Goal: Task Accomplishment & Management: Manage account settings

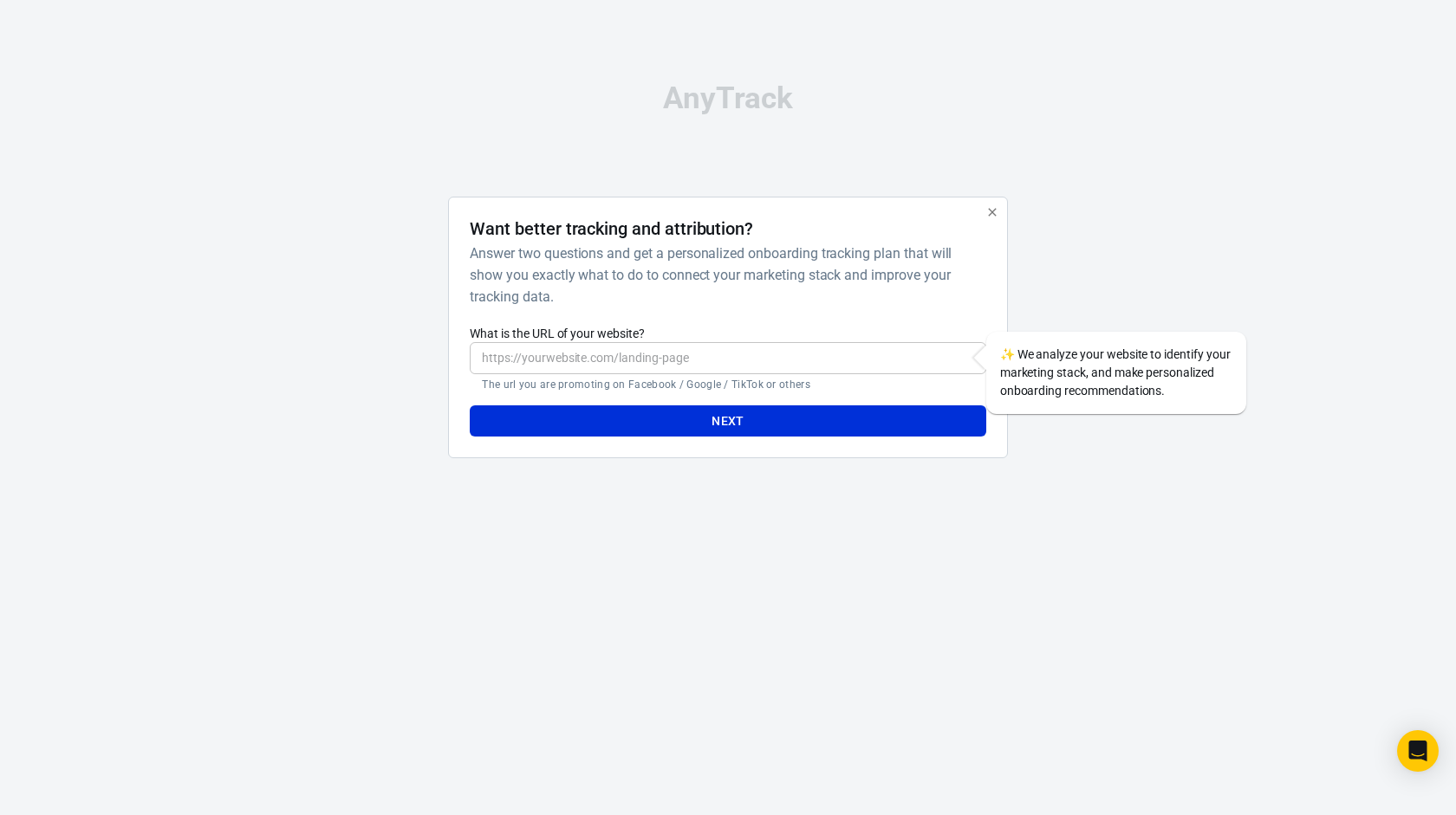
click at [995, 210] on icon "button" at bounding box center [992, 211] width 14 height 14
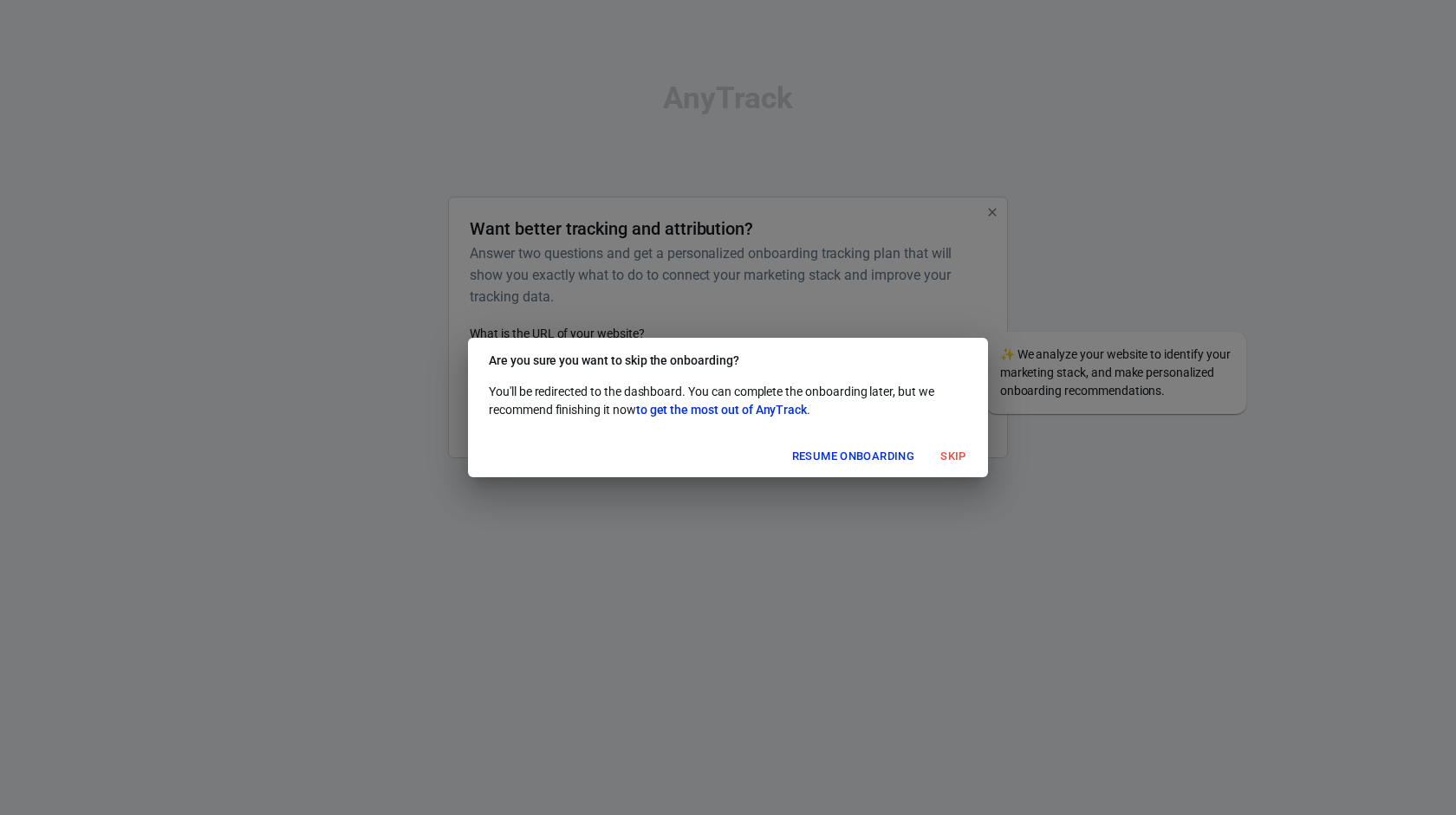
click at [864, 454] on button "Resume onboarding" at bounding box center [853, 457] width 131 height 27
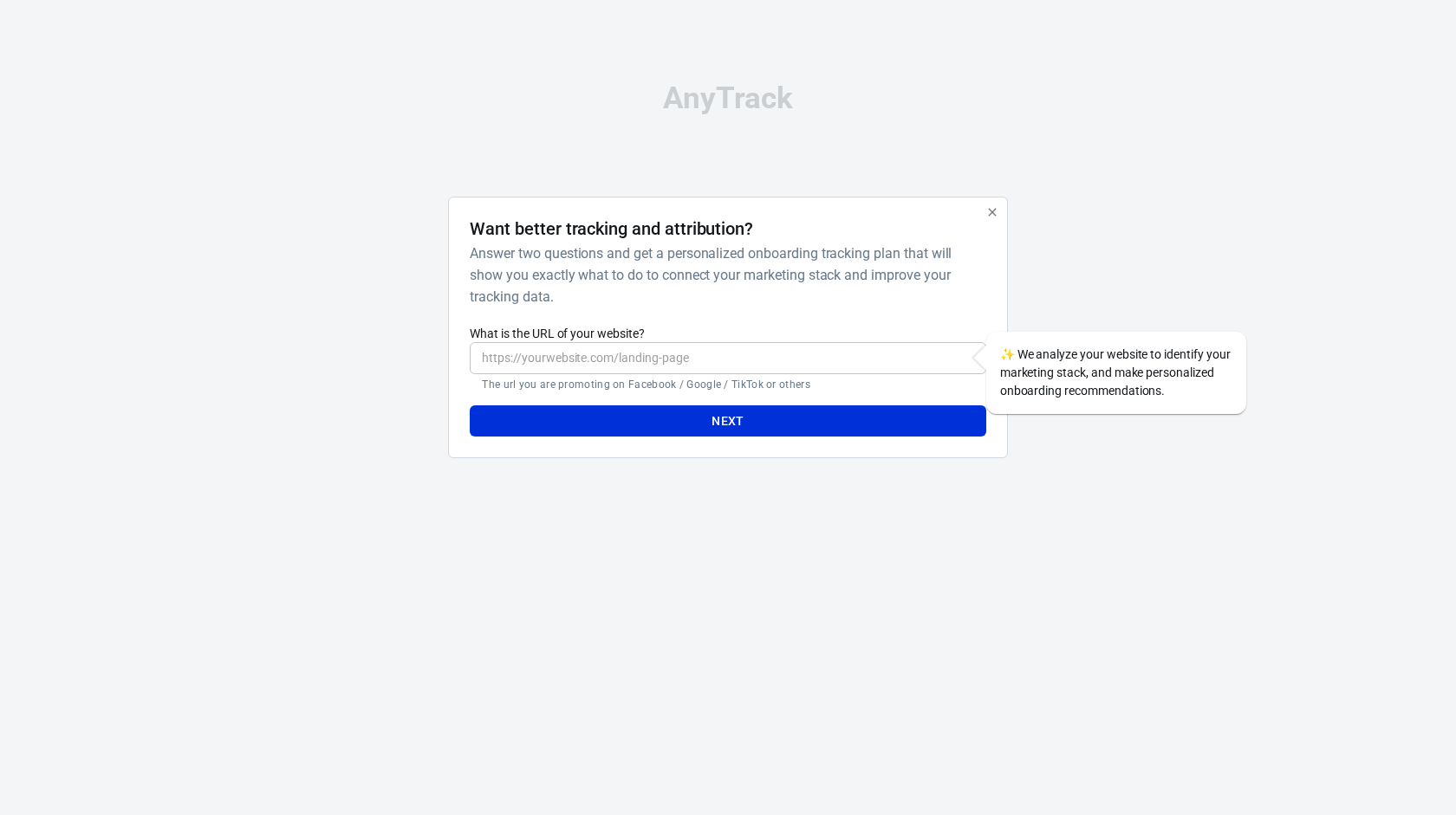
click at [995, 213] on icon "button" at bounding box center [992, 211] width 14 height 14
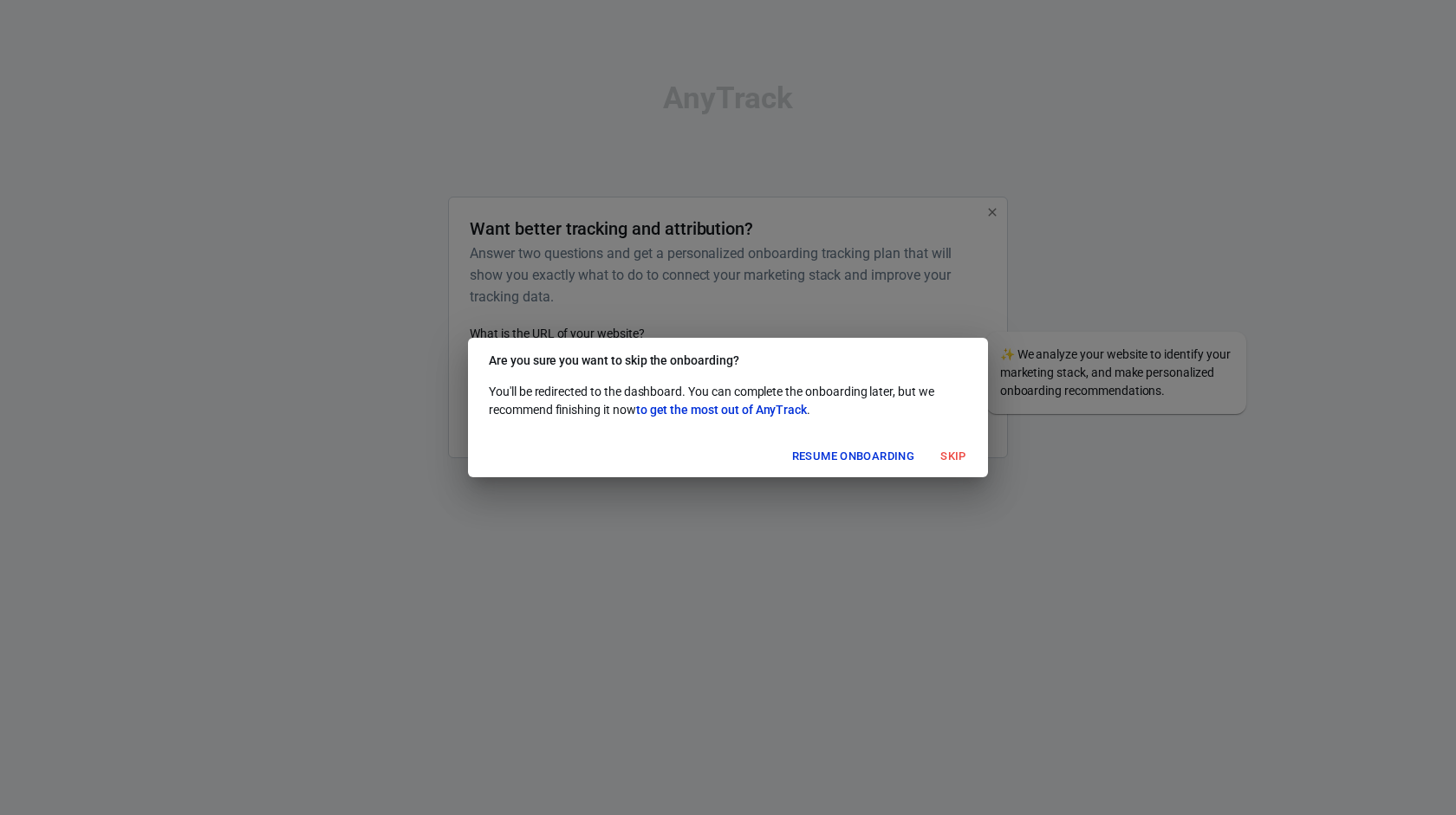
click at [964, 460] on button "Skip" at bounding box center [953, 457] width 55 height 27
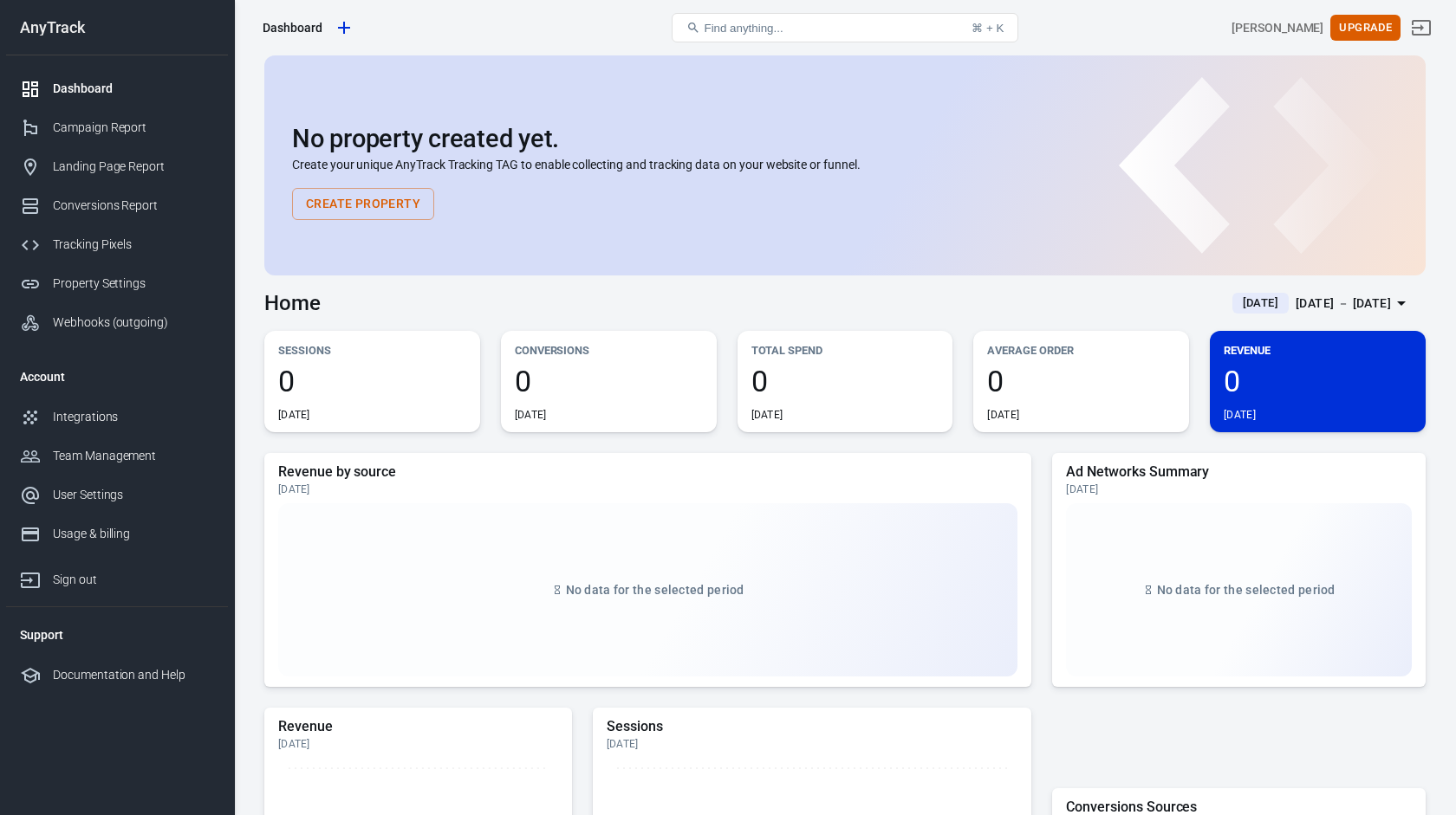
click at [385, 198] on button "Create Property" at bounding box center [363, 204] width 142 height 32
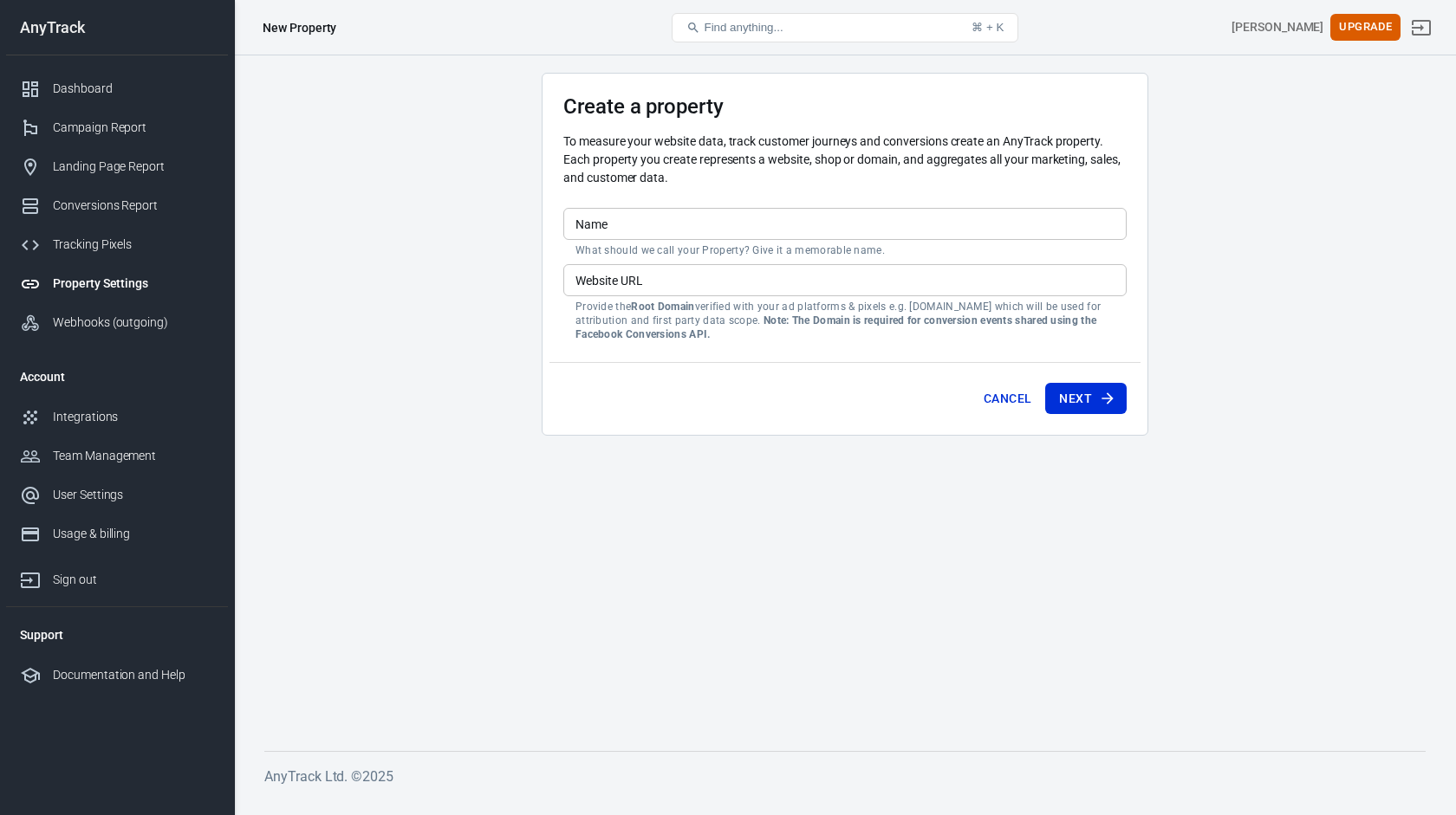
click at [612, 224] on input "Name" at bounding box center [845, 223] width 563 height 32
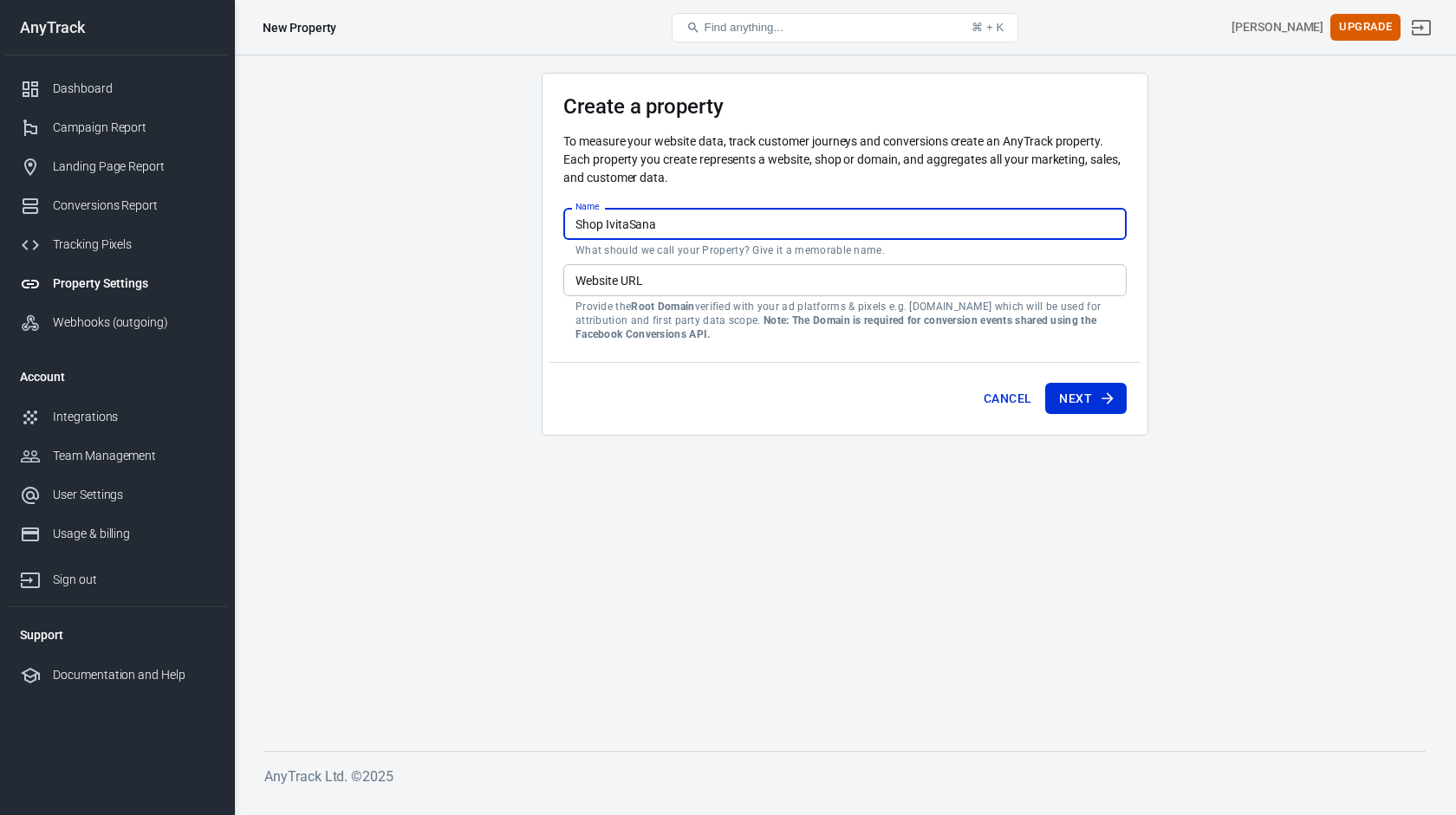
type input "Shop IvitaSana"
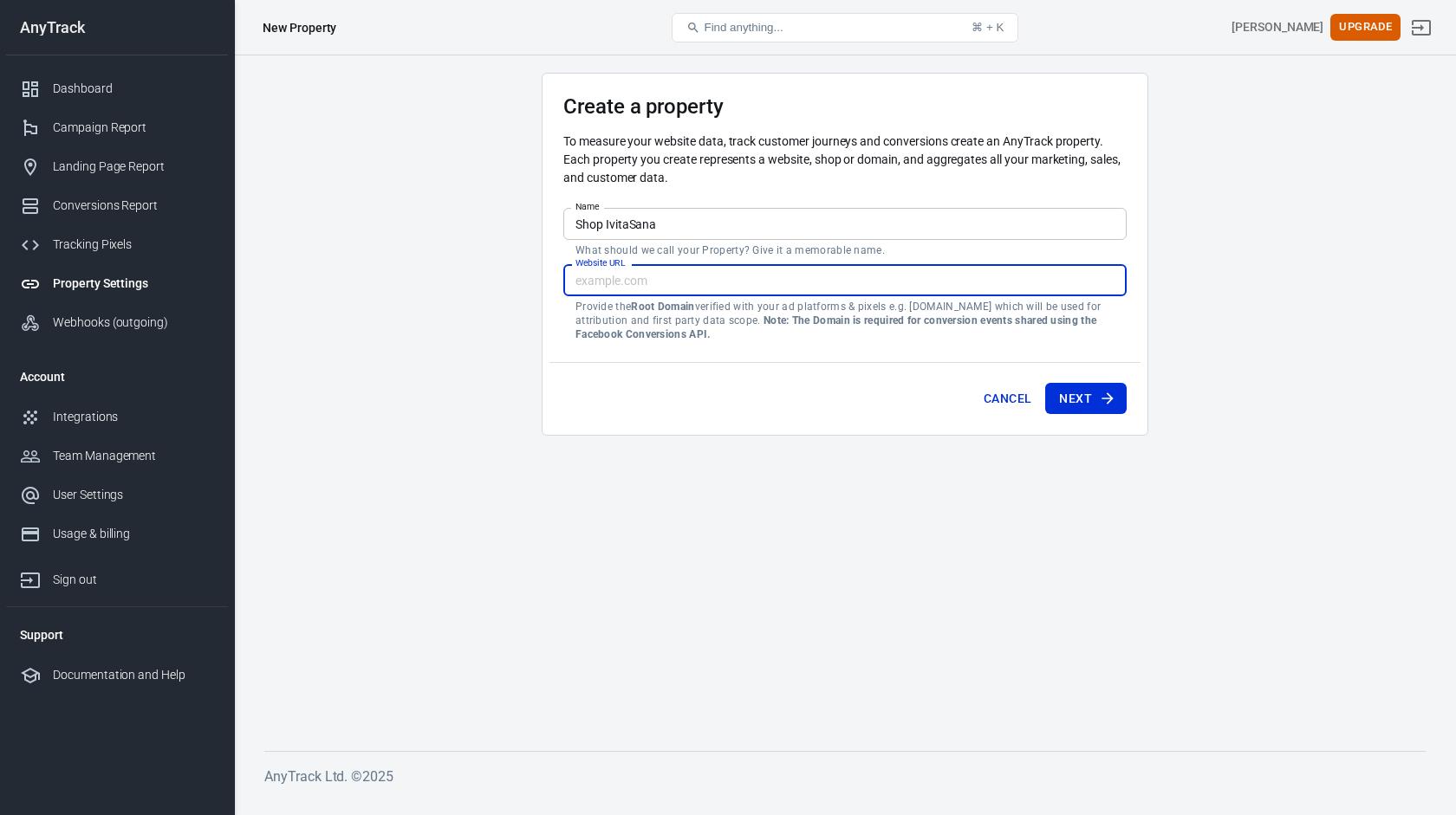
paste input "https://shop.ivitasana.com"
type input "https://shop.ivitasana.com"
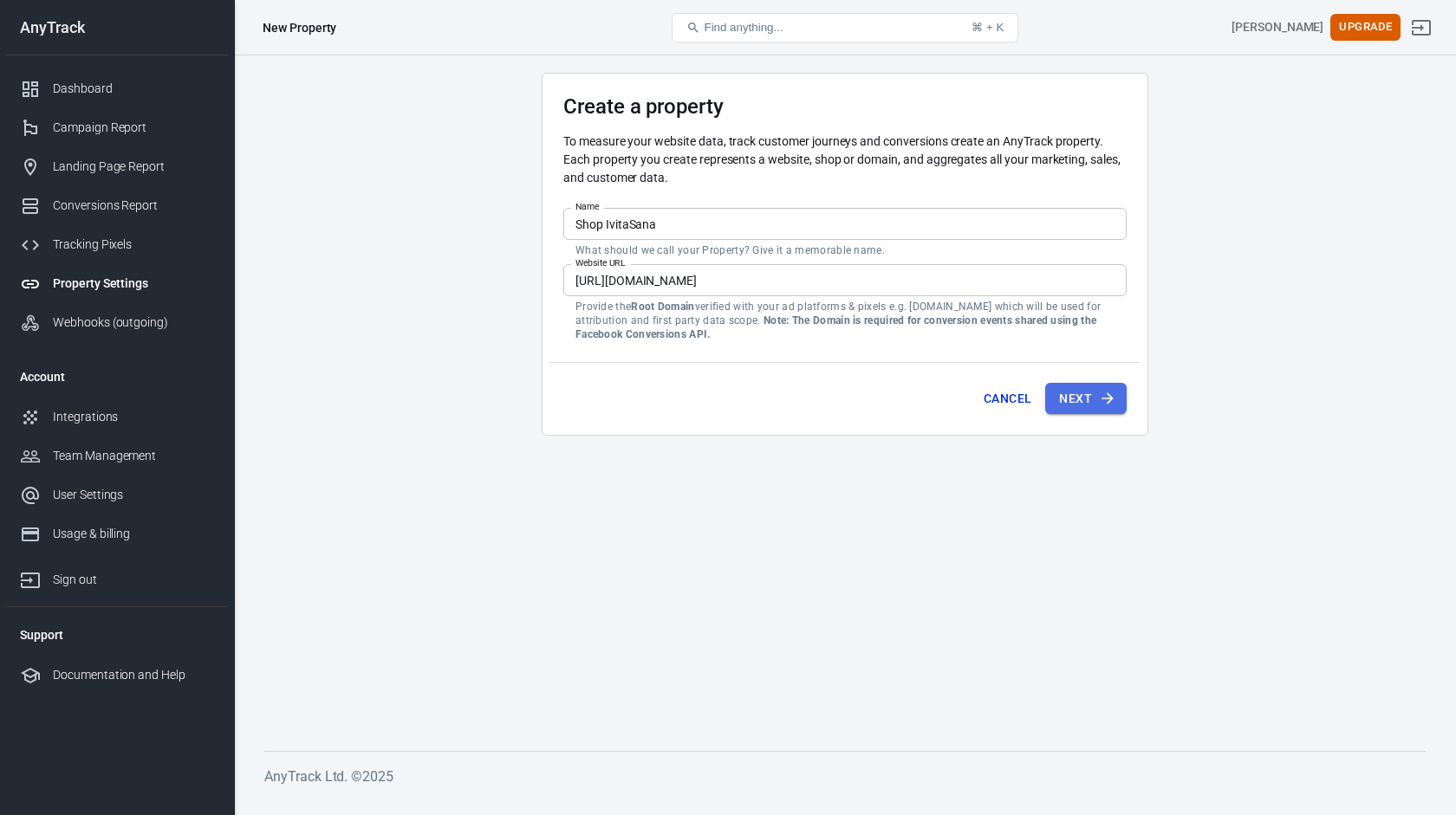
click at [1074, 391] on button "Next" at bounding box center [1086, 399] width 82 height 32
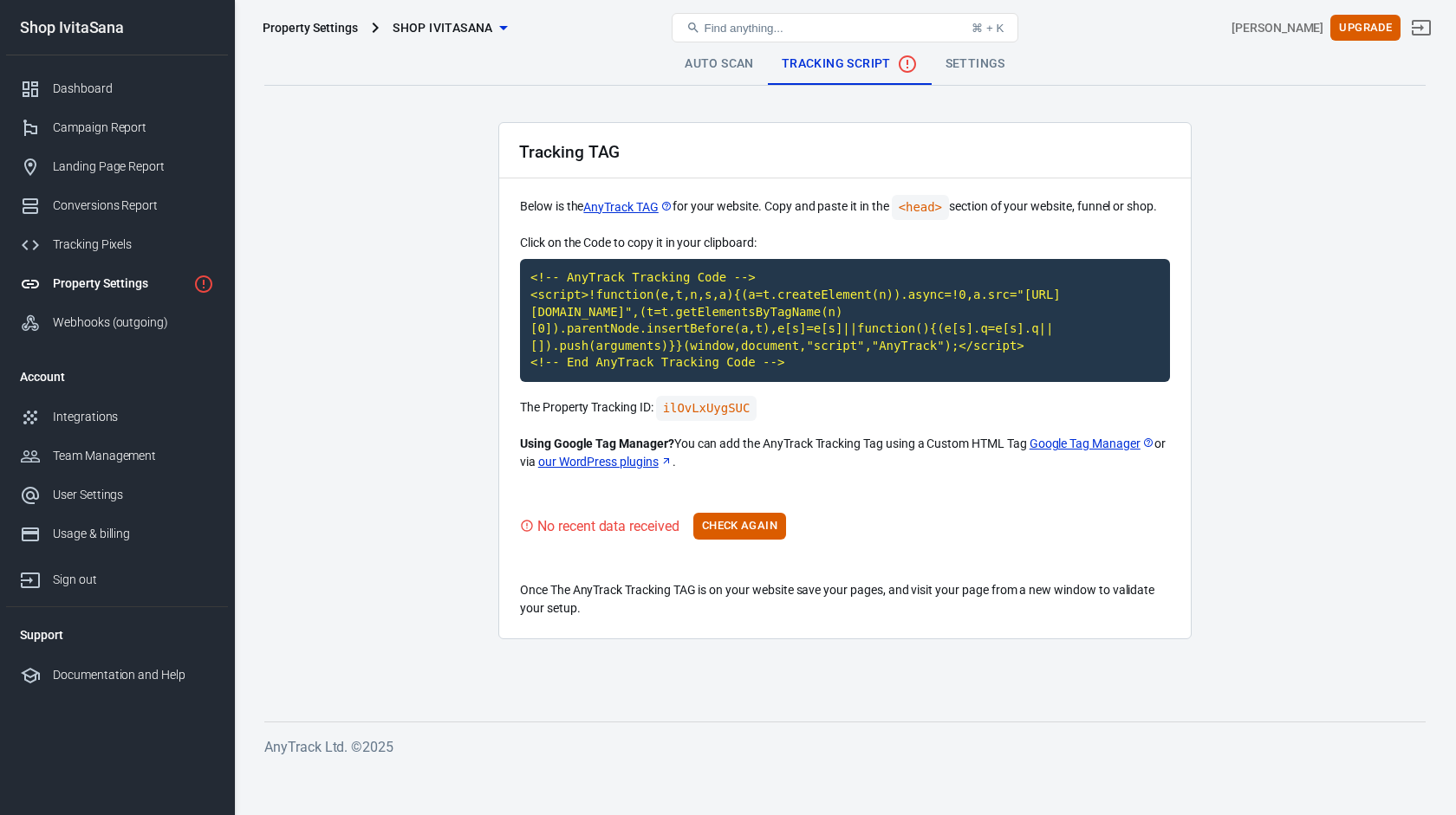
click at [1087, 444] on link "Google Tag Manager" at bounding box center [1092, 444] width 125 height 18
click at [790, 333] on code "<!-- AnyTrack Tracking Code --> <script>!function(e,t,n,s,a){(a=t.createElement…" at bounding box center [845, 321] width 650 height 123
click at [753, 521] on button "Check Again" at bounding box center [739, 526] width 93 height 27
click at [977, 60] on link "Settings" at bounding box center [974, 63] width 87 height 41
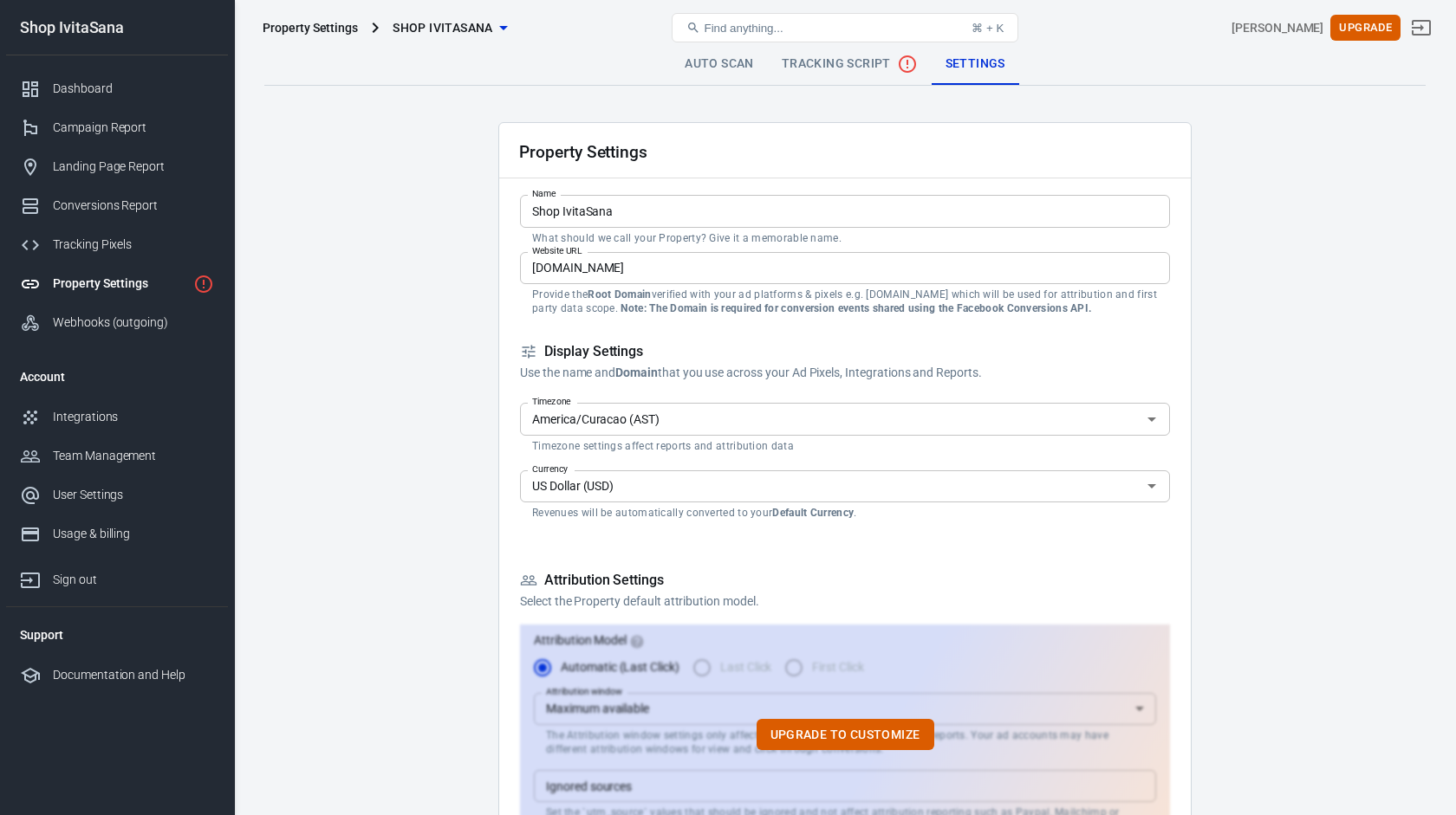
click at [786, 415] on input "America/Curacao (AST)" at bounding box center [830, 419] width 611 height 22
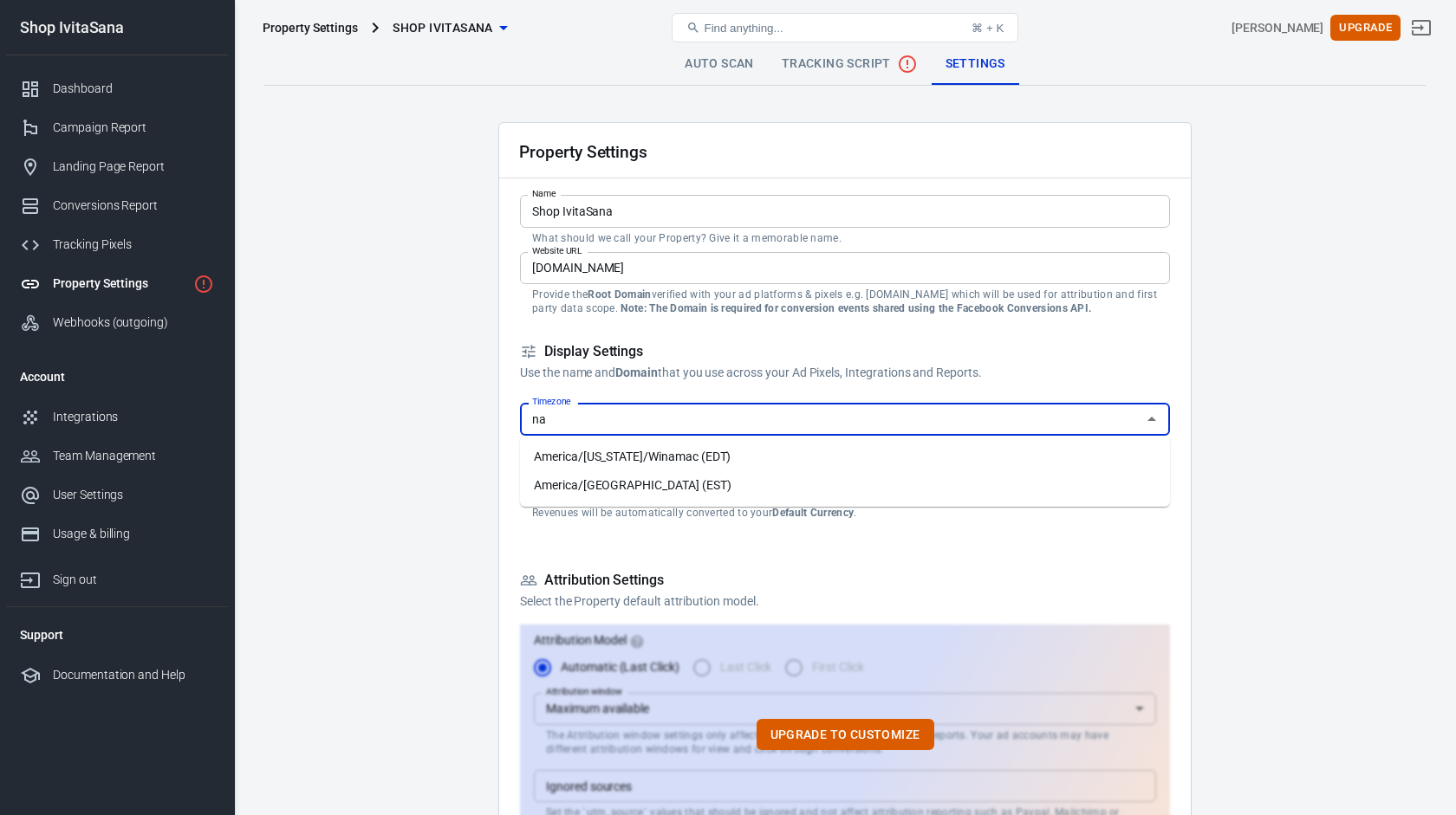
type input "n"
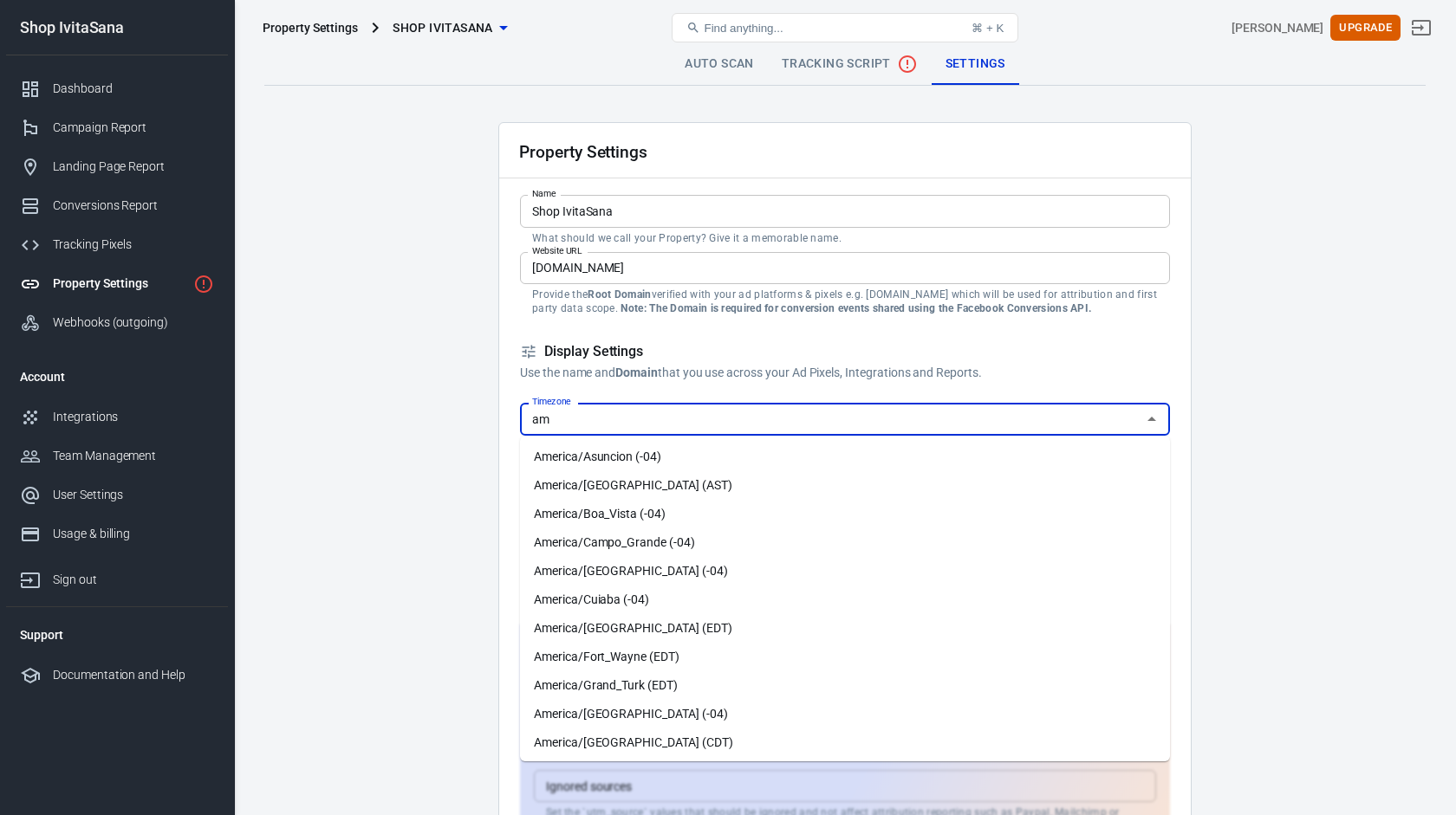
type input "a"
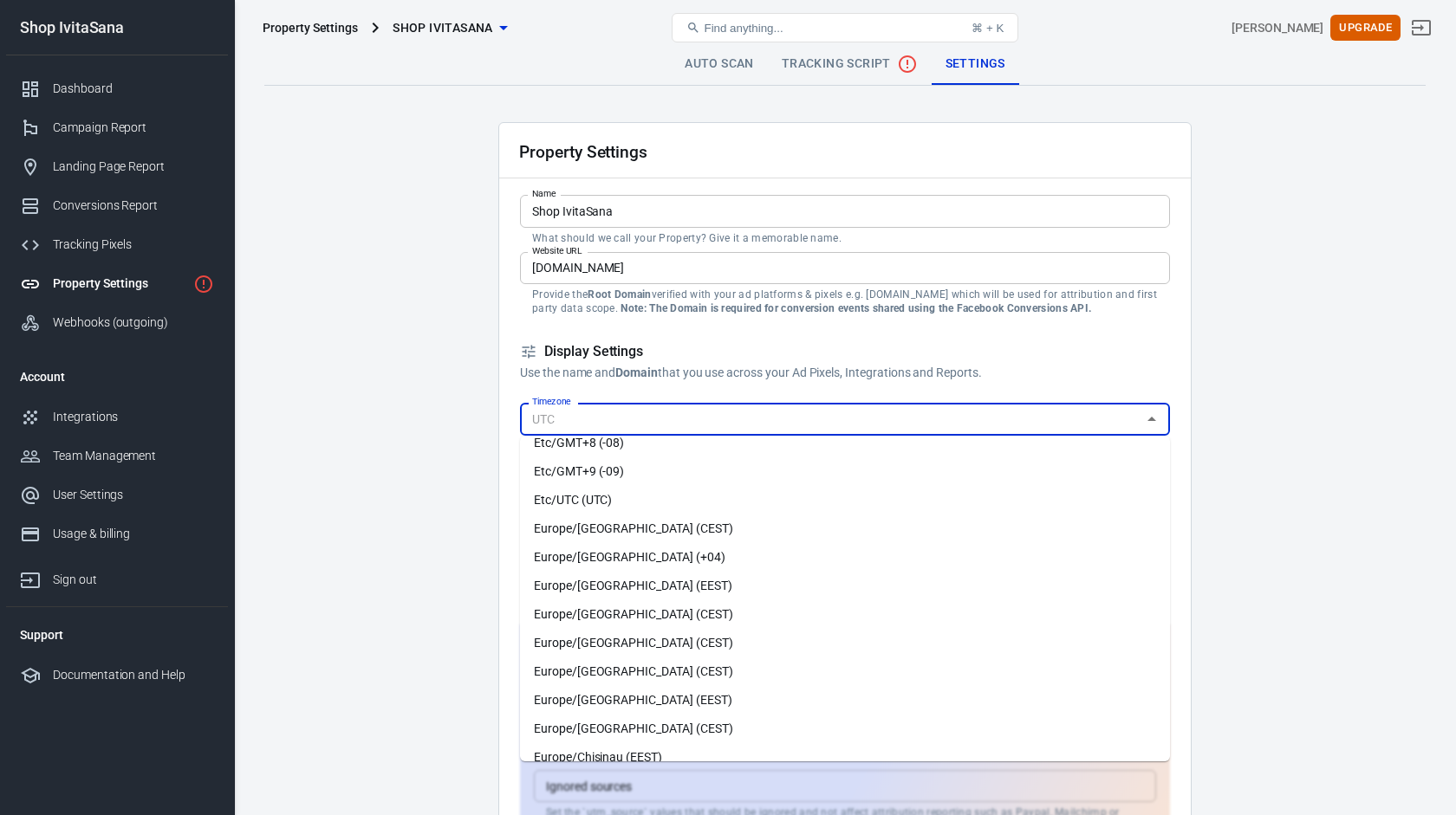
scroll to position [7777, 0]
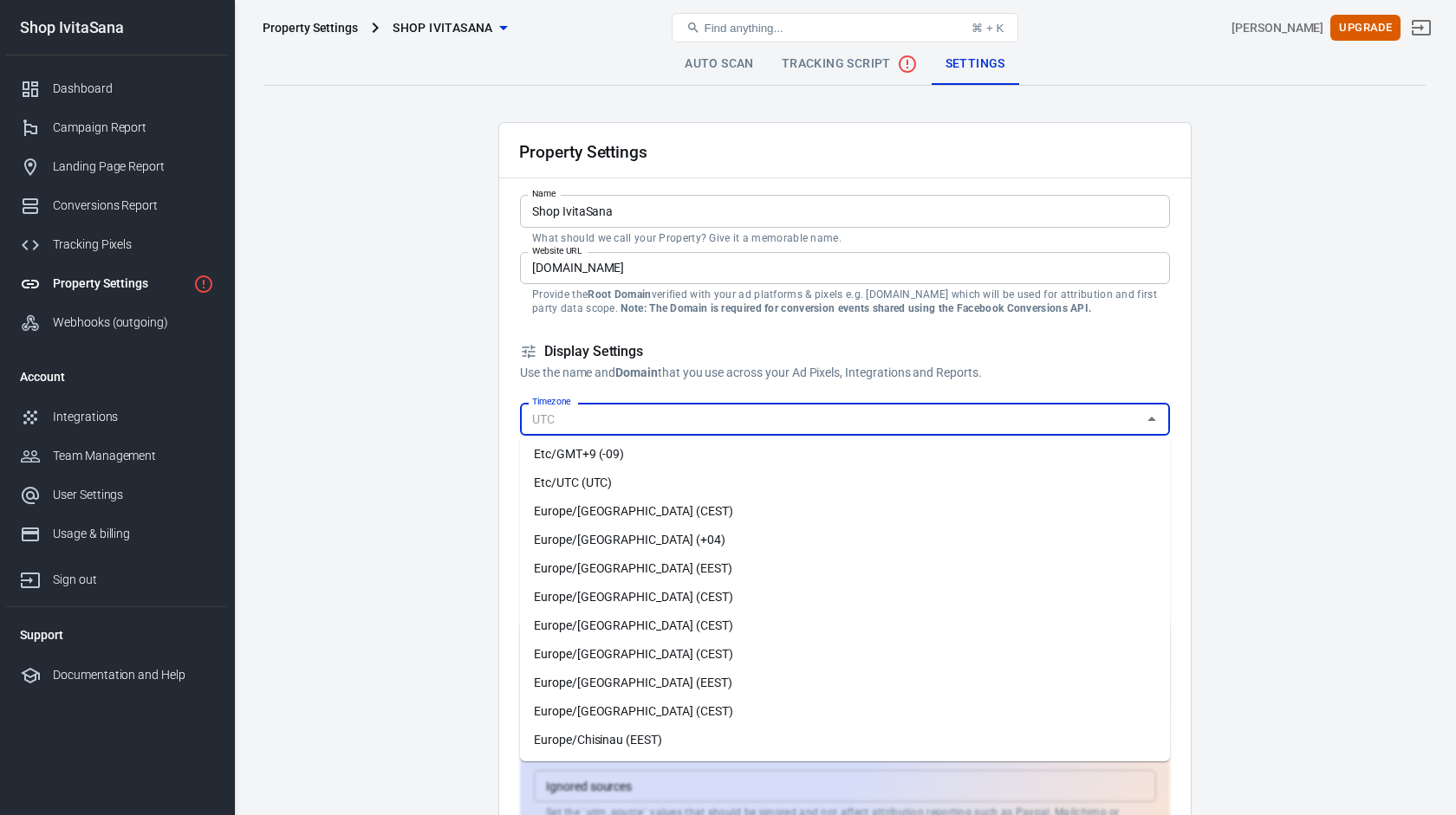
click at [612, 624] on li "Europe/[GEOGRAPHIC_DATA] (CEST)" at bounding box center [845, 626] width 650 height 28
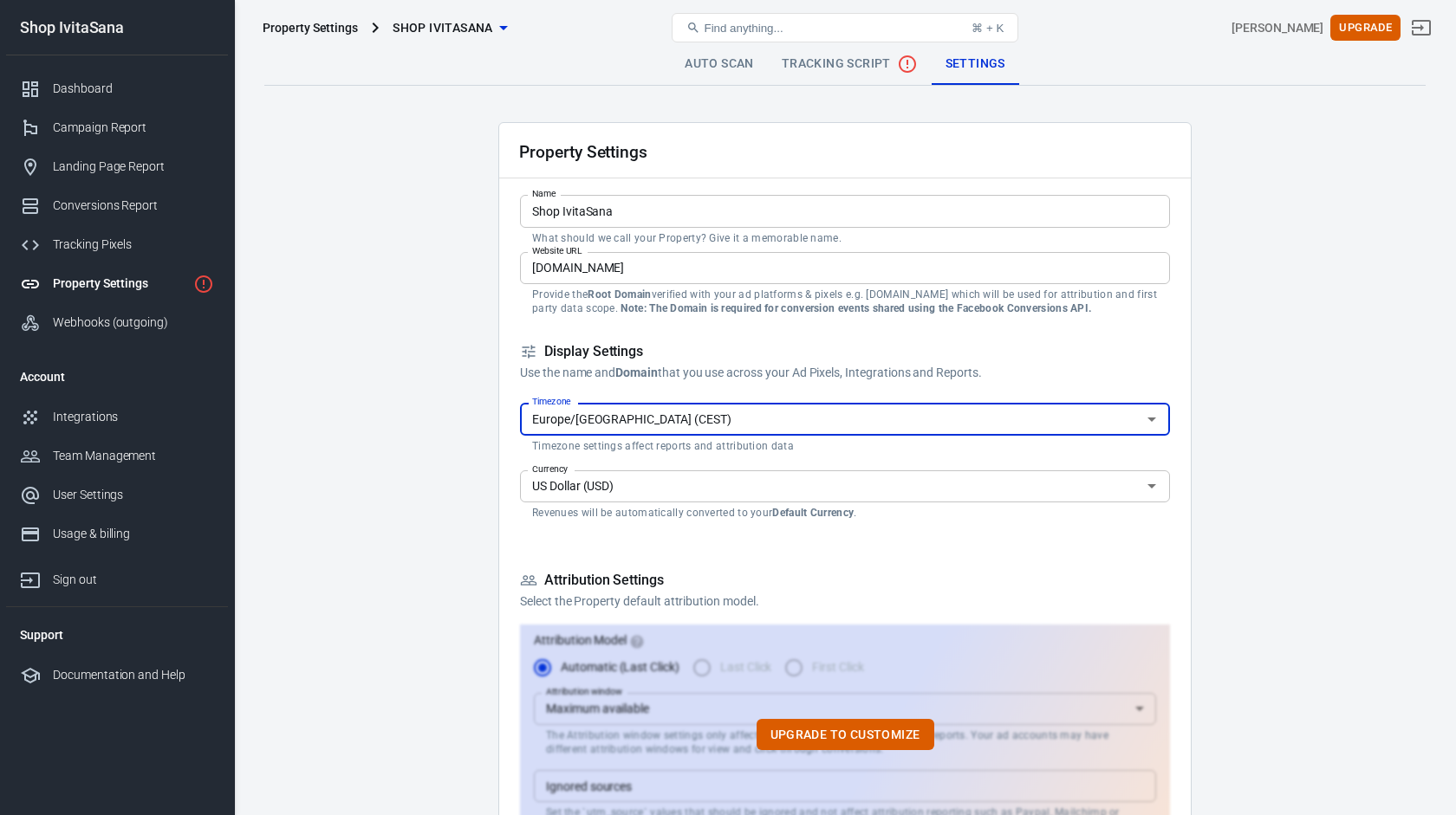
type input "Europe/[GEOGRAPHIC_DATA] (CEST)"
click at [674, 485] on input "US Dollar (USD)" at bounding box center [830, 487] width 611 height 22
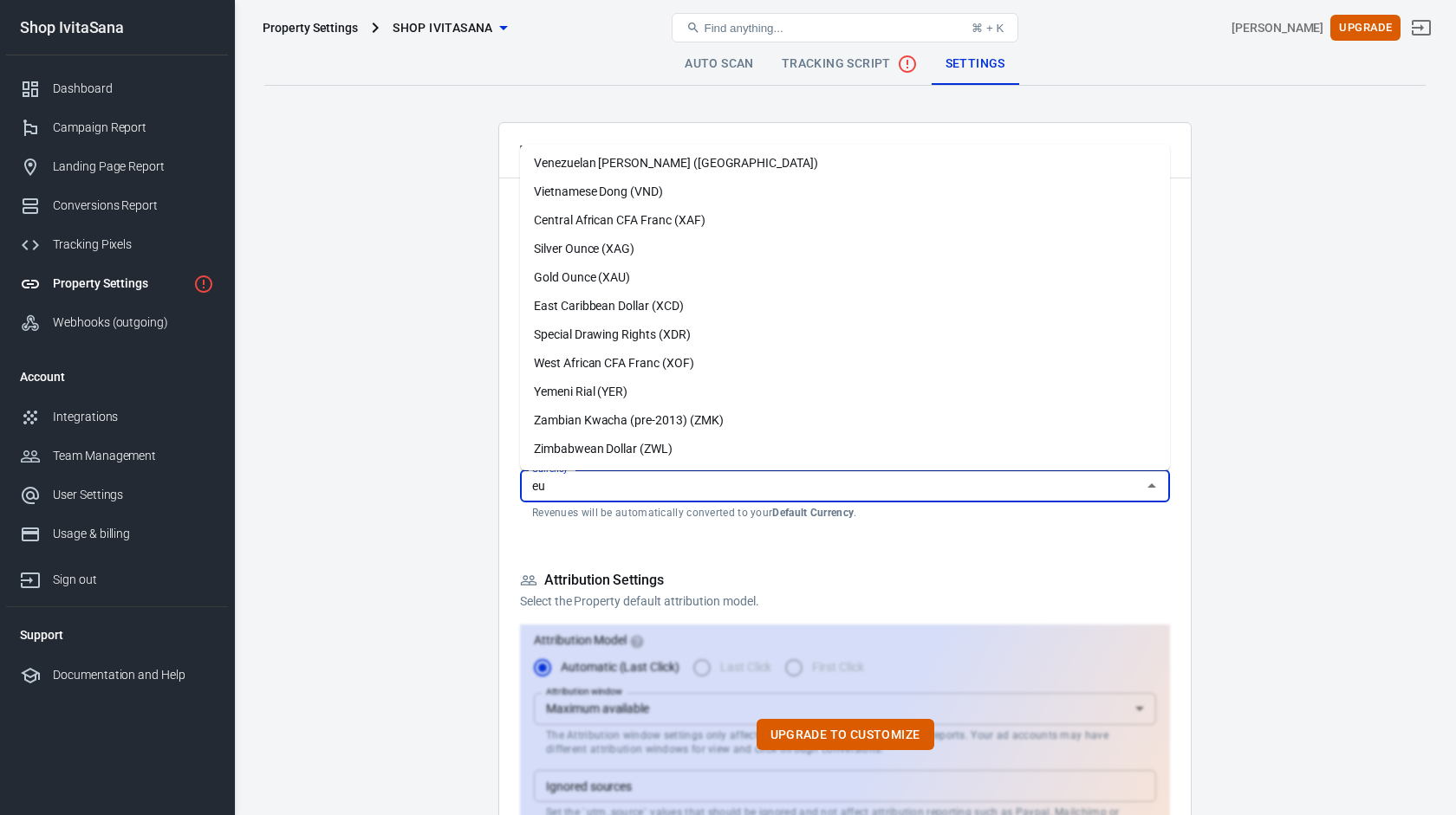
scroll to position [0, 0]
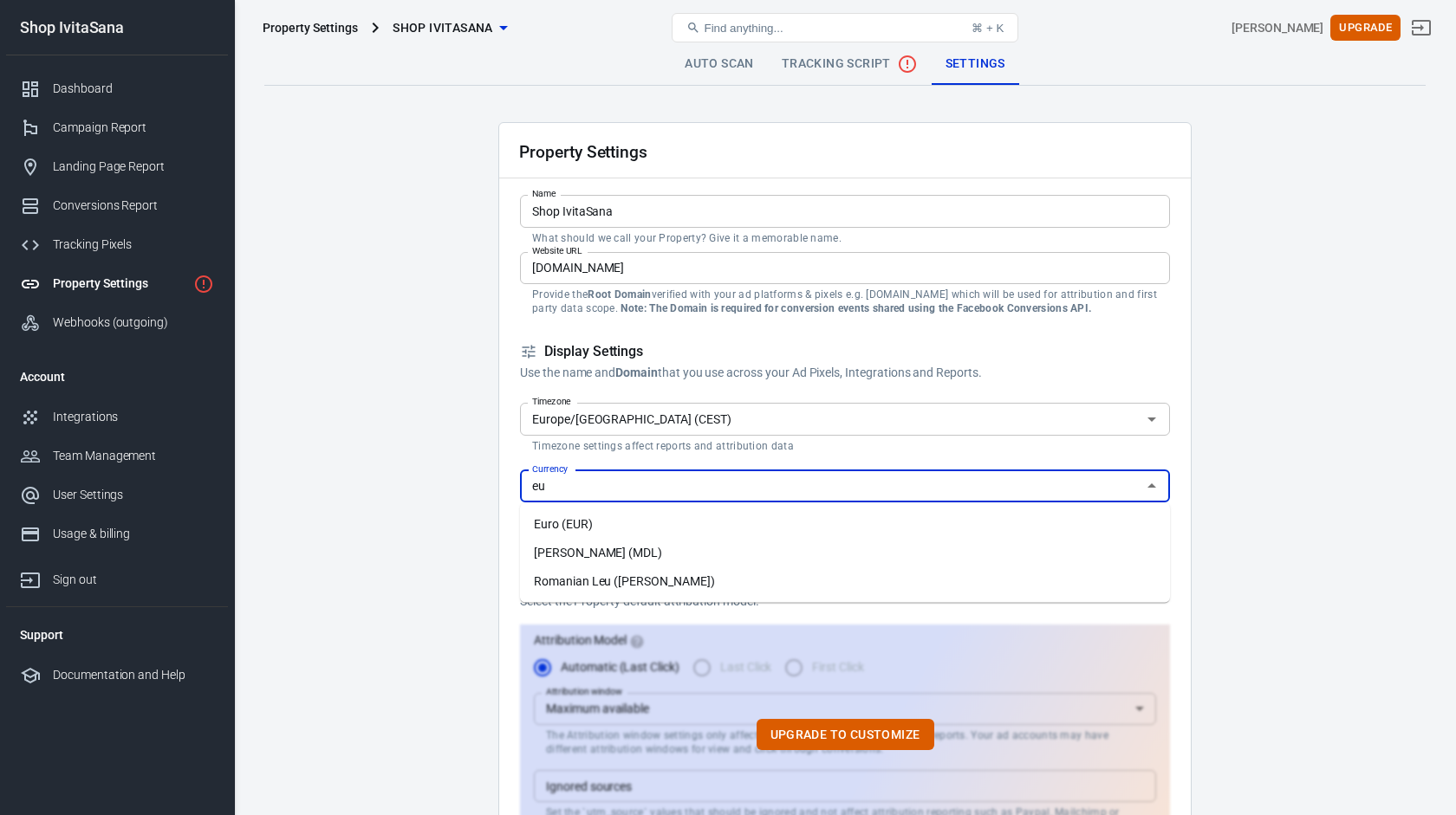
click at [586, 523] on li "Euro (EUR)" at bounding box center [845, 524] width 650 height 28
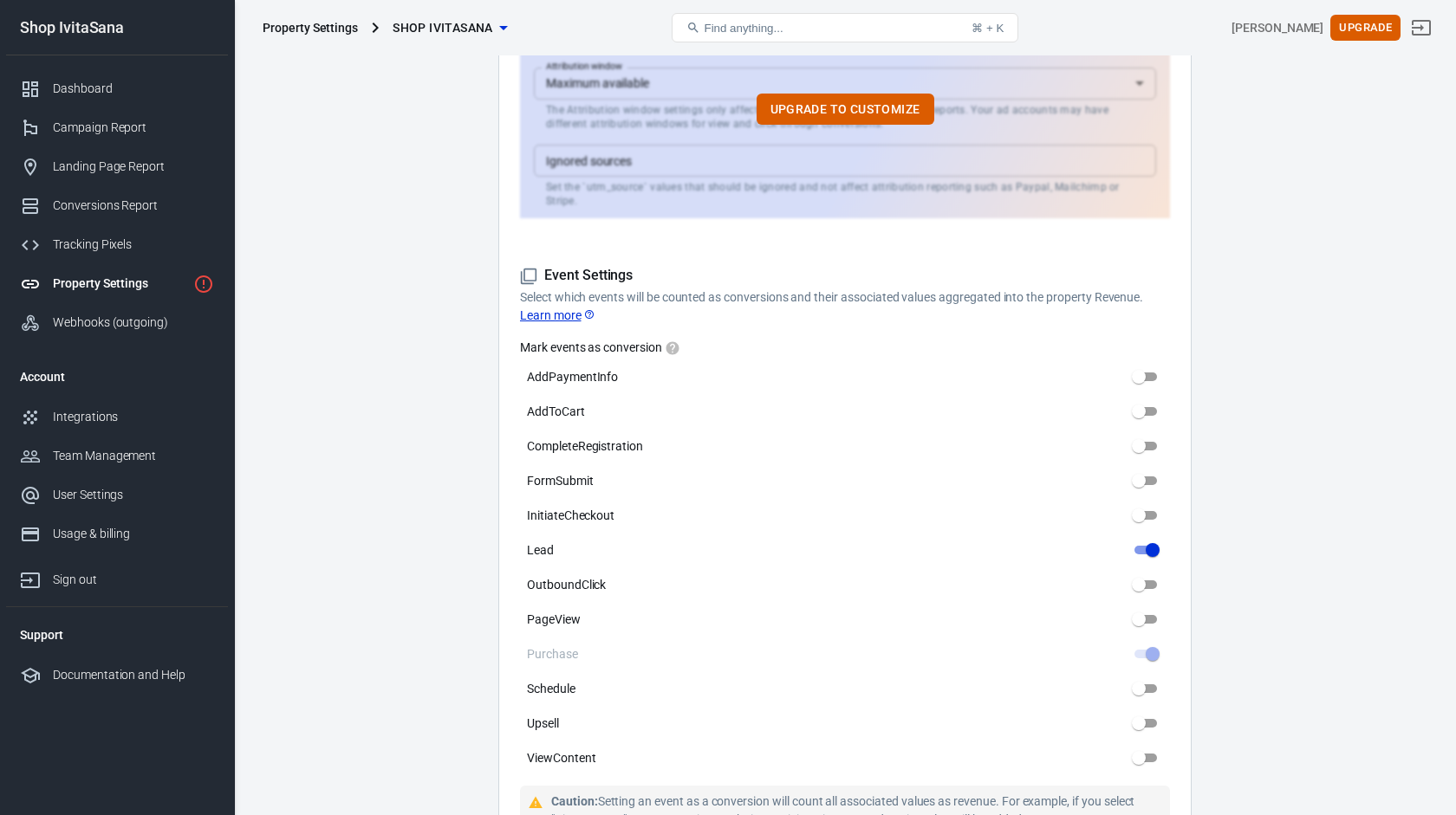
scroll to position [627, 0]
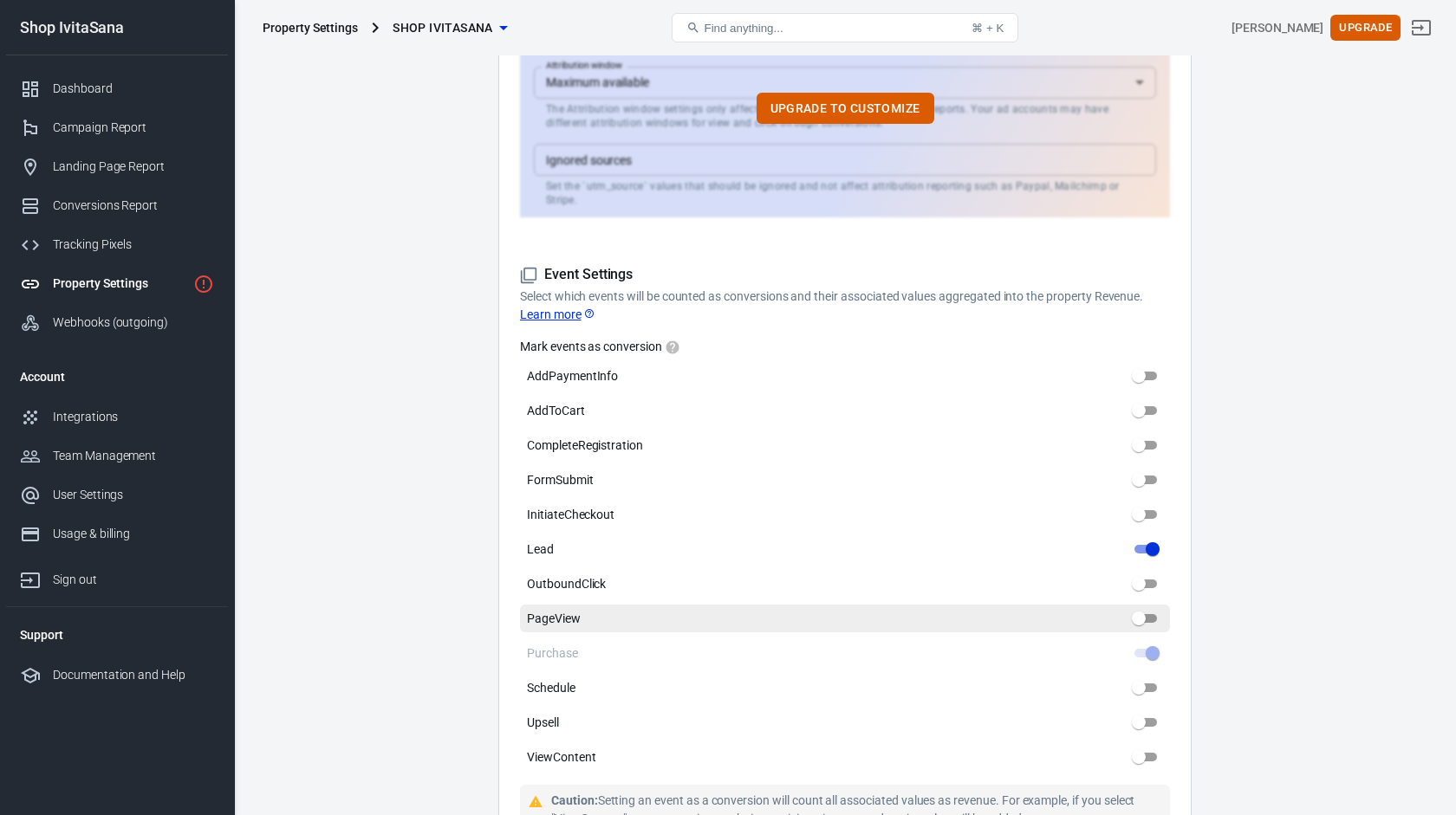
type input "Euro (EUR)"
click at [1144, 623] on input "PageView" at bounding box center [1139, 618] width 63 height 21
checkbox input "true"
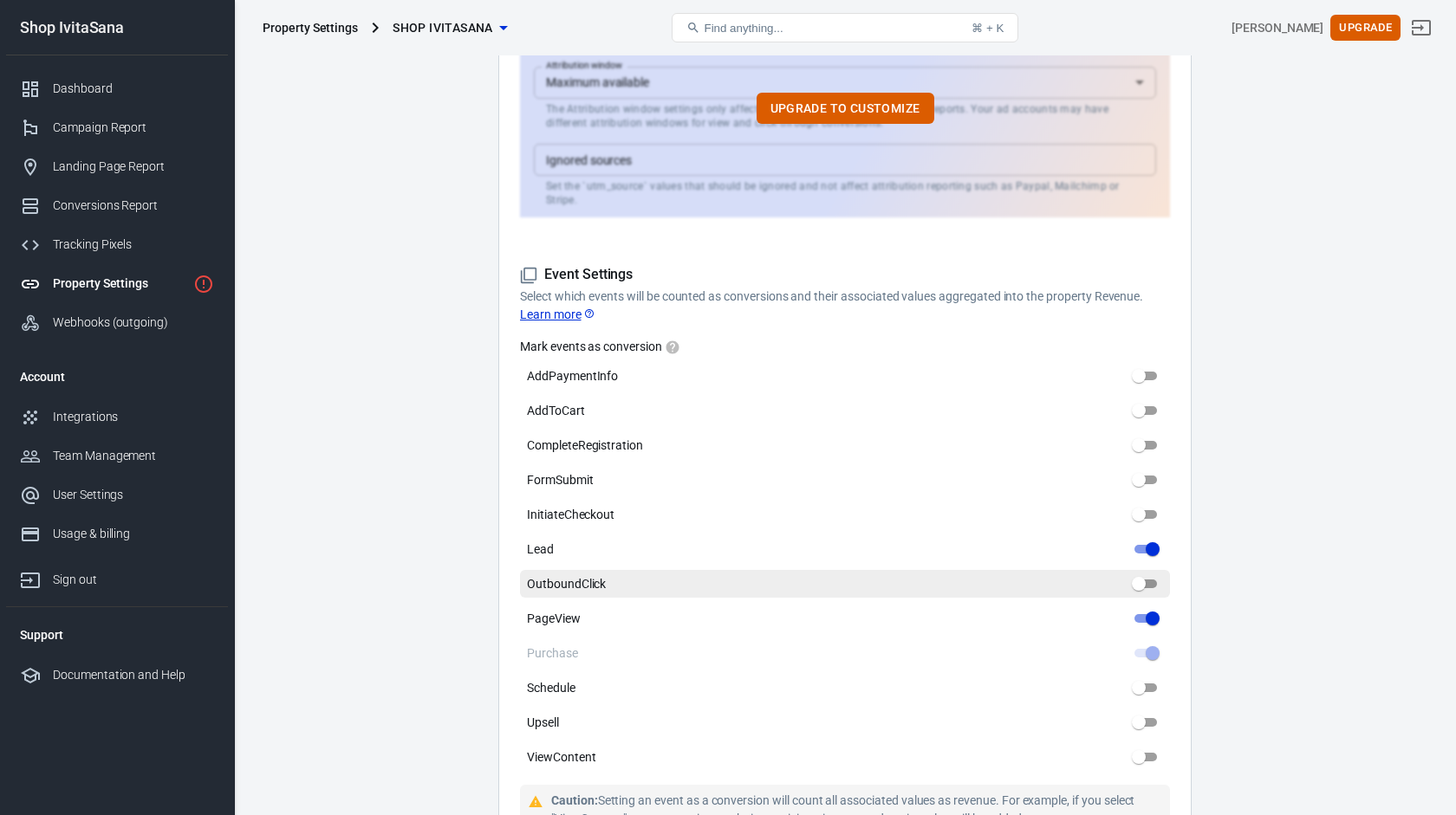
click at [1150, 589] on input "OutboundClick" at bounding box center [1139, 583] width 63 height 21
checkbox input "true"
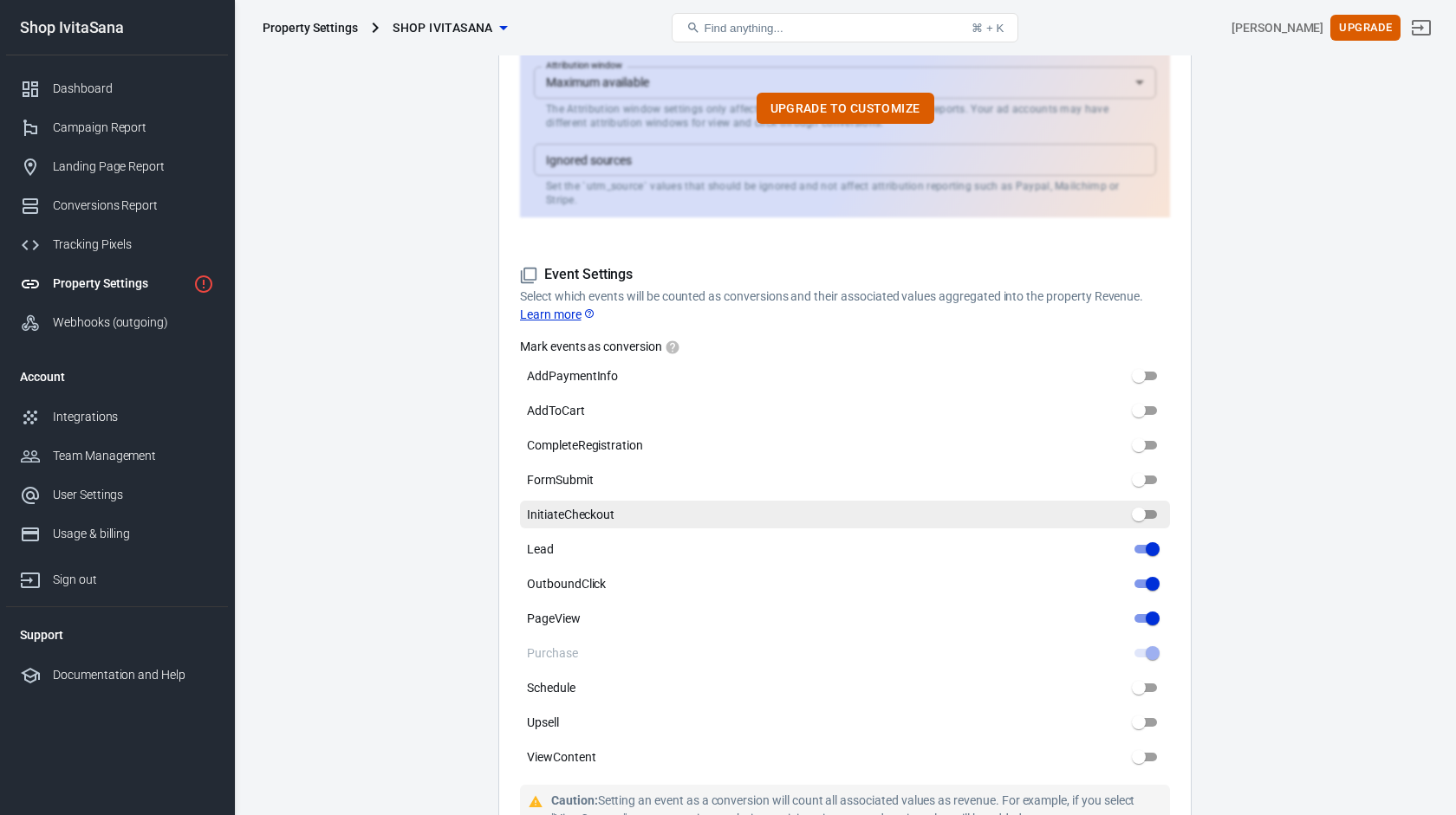
click at [1151, 512] on input "InitiateCheckout" at bounding box center [1139, 515] width 63 height 21
checkbox input "true"
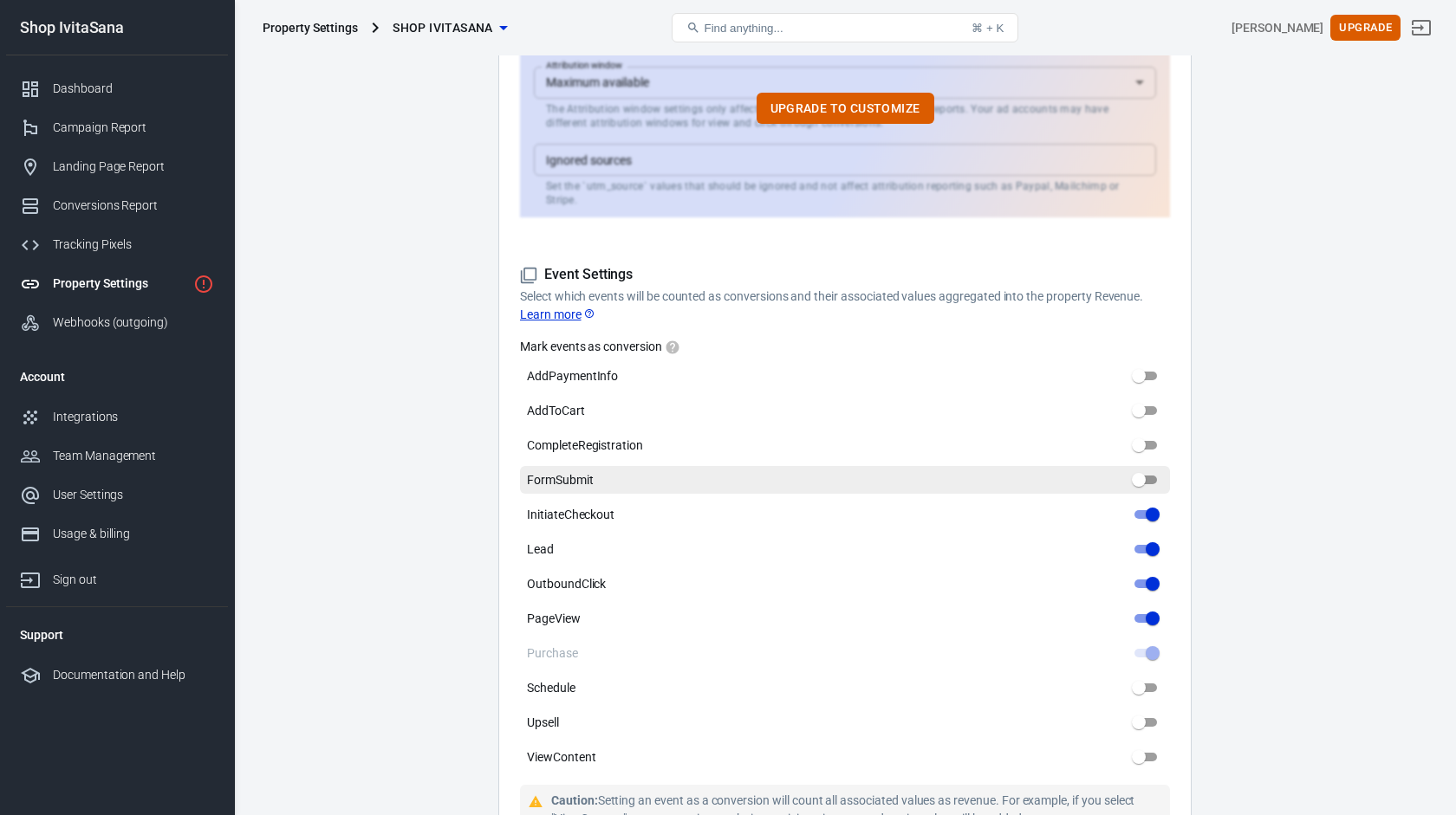
click at [1150, 484] on input "FormSubmit" at bounding box center [1139, 480] width 63 height 21
checkbox input "true"
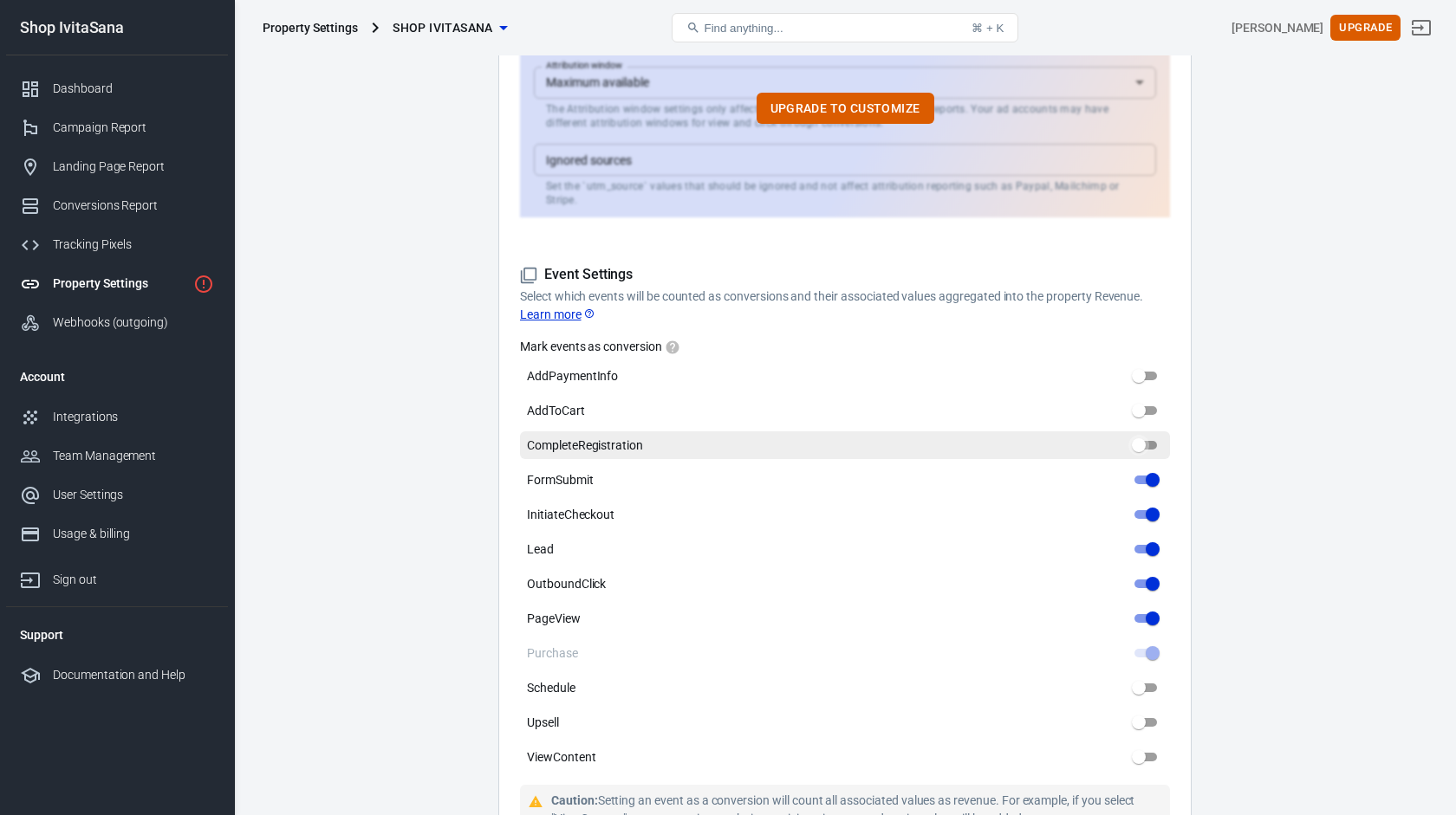
click at [1152, 449] on input "CompleteRegistration" at bounding box center [1139, 445] width 63 height 21
checkbox input "true"
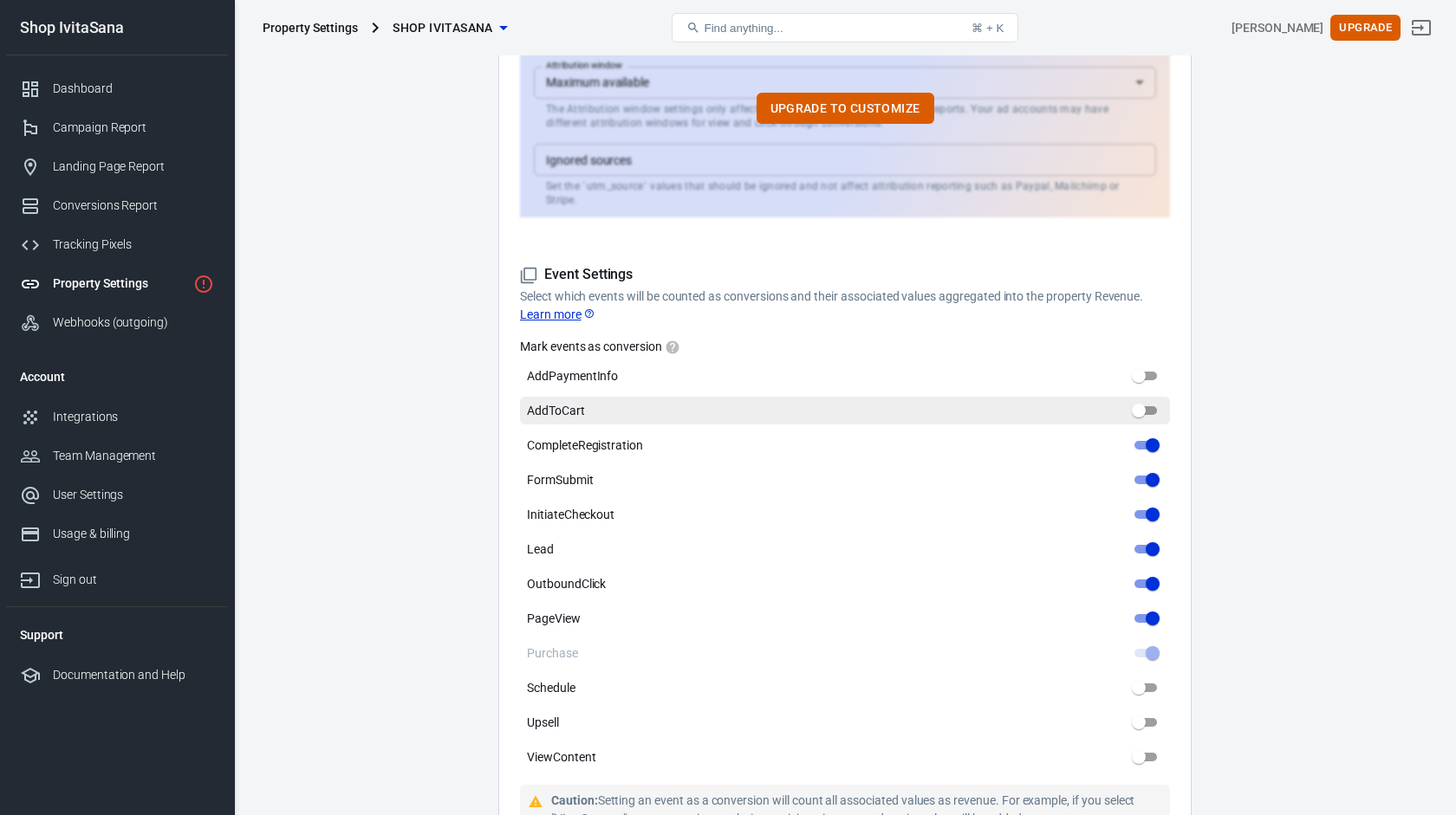
click at [1149, 410] on input "AddToCart" at bounding box center [1139, 411] width 63 height 21
checkbox input "true"
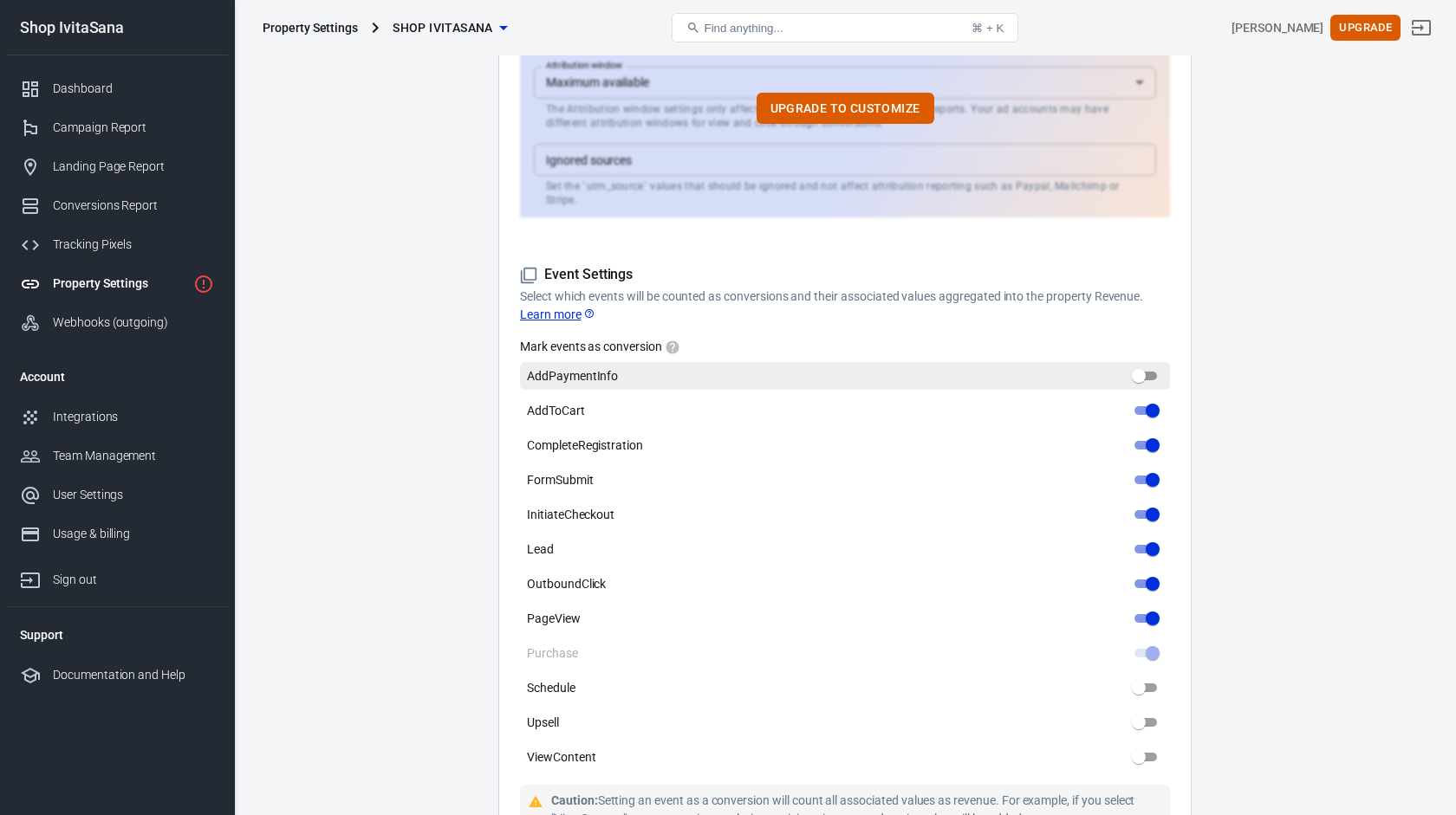
click at [1149, 376] on input "AddPaymentInfo" at bounding box center [1139, 376] width 63 height 21
checkbox input "true"
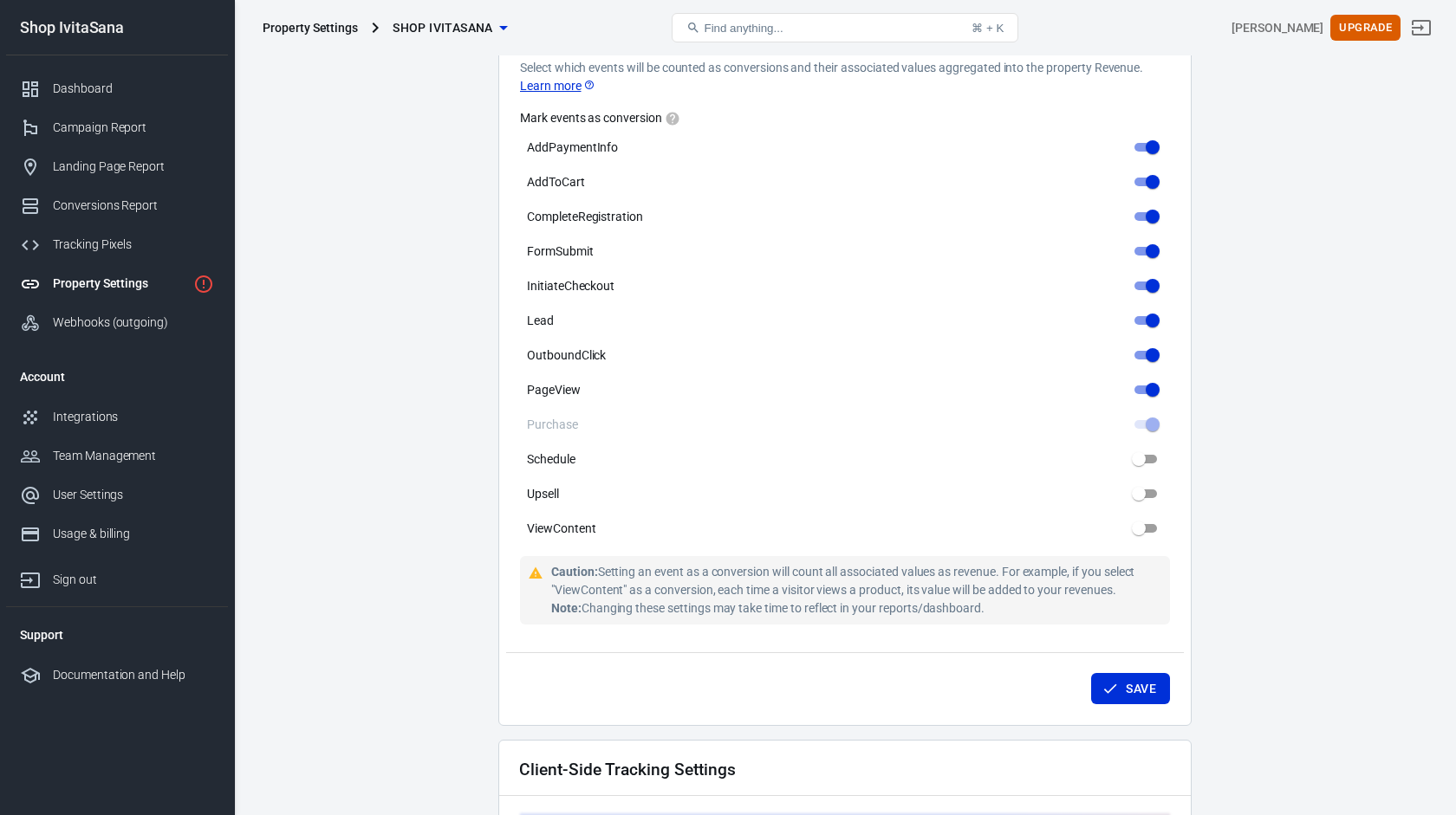
scroll to position [868, 0]
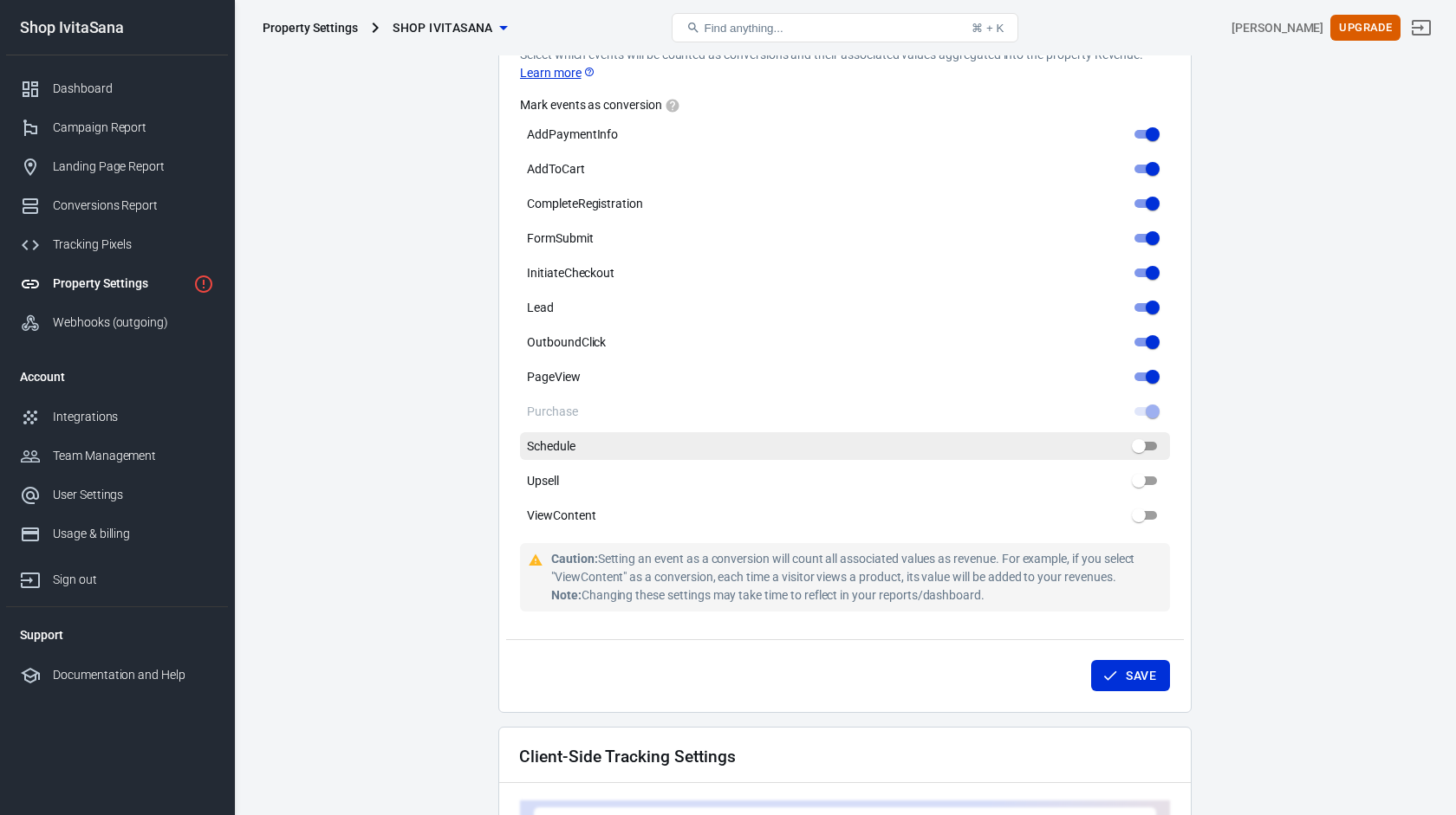
click at [1152, 446] on input "Schedule" at bounding box center [1139, 446] width 63 height 21
checkbox input "true"
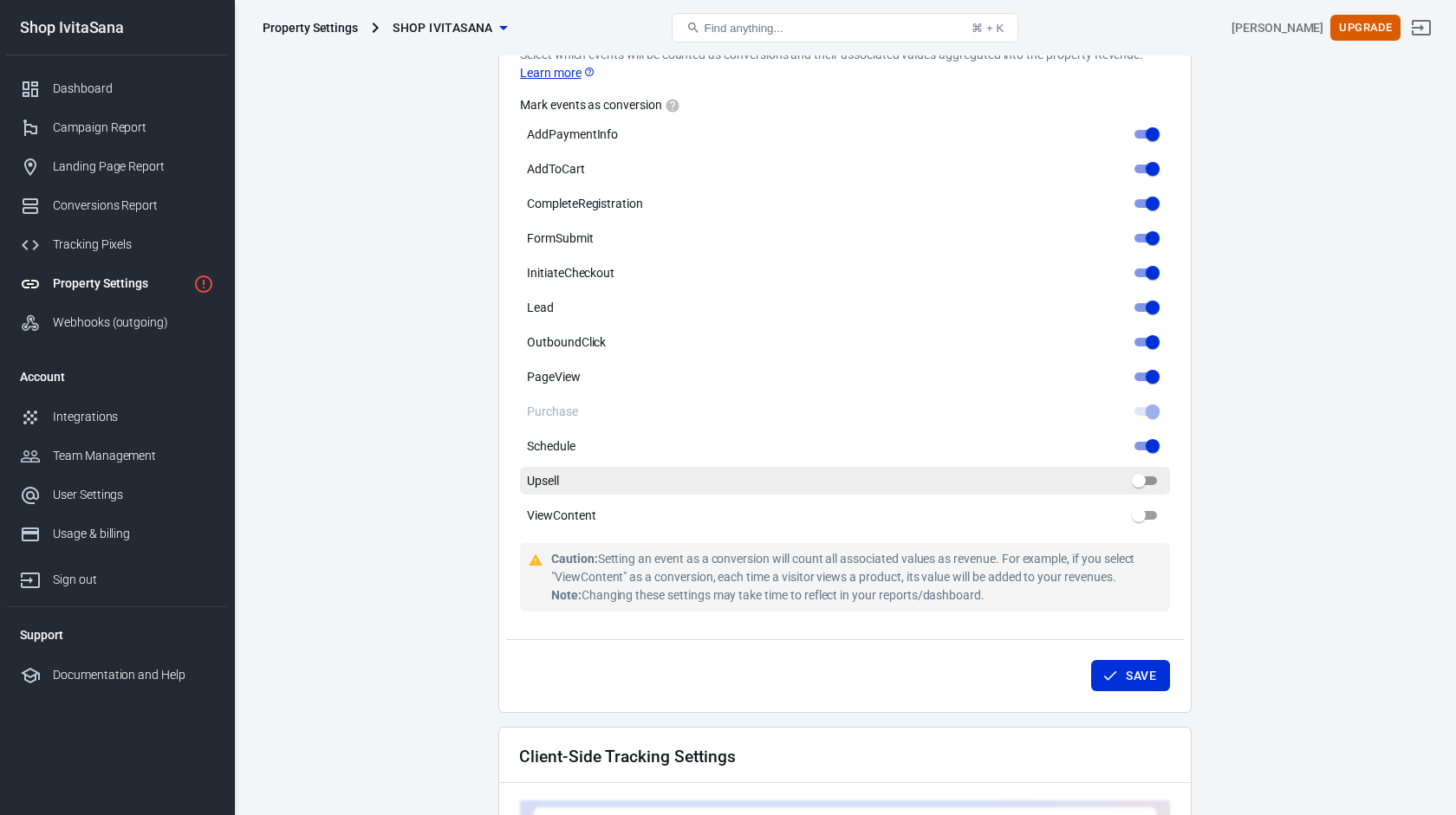
click at [1152, 474] on input "Upsell" at bounding box center [1139, 481] width 63 height 21
checkbox input "true"
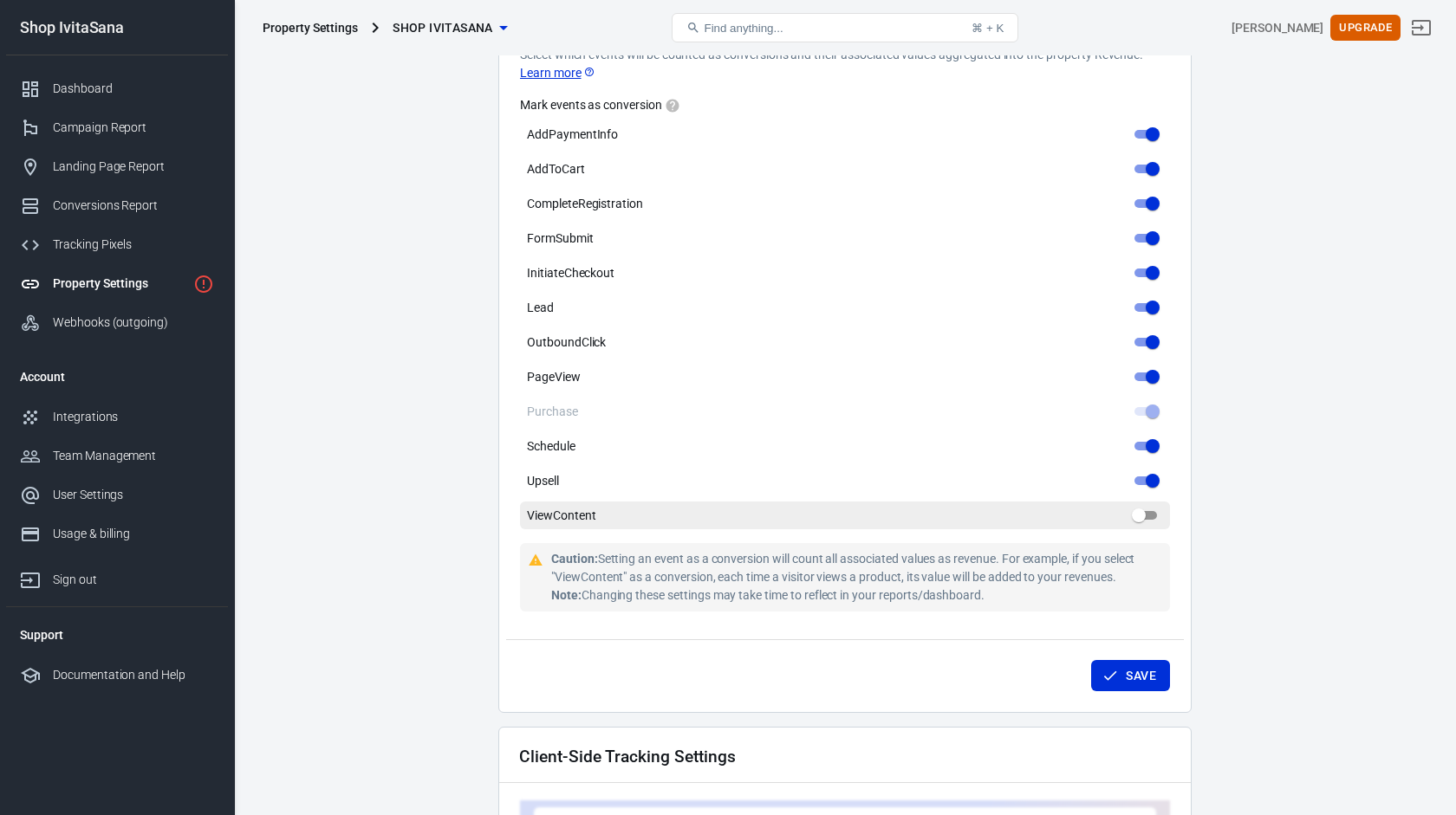
click at [1146, 519] on input "ViewContent" at bounding box center [1139, 515] width 63 height 21
checkbox input "true"
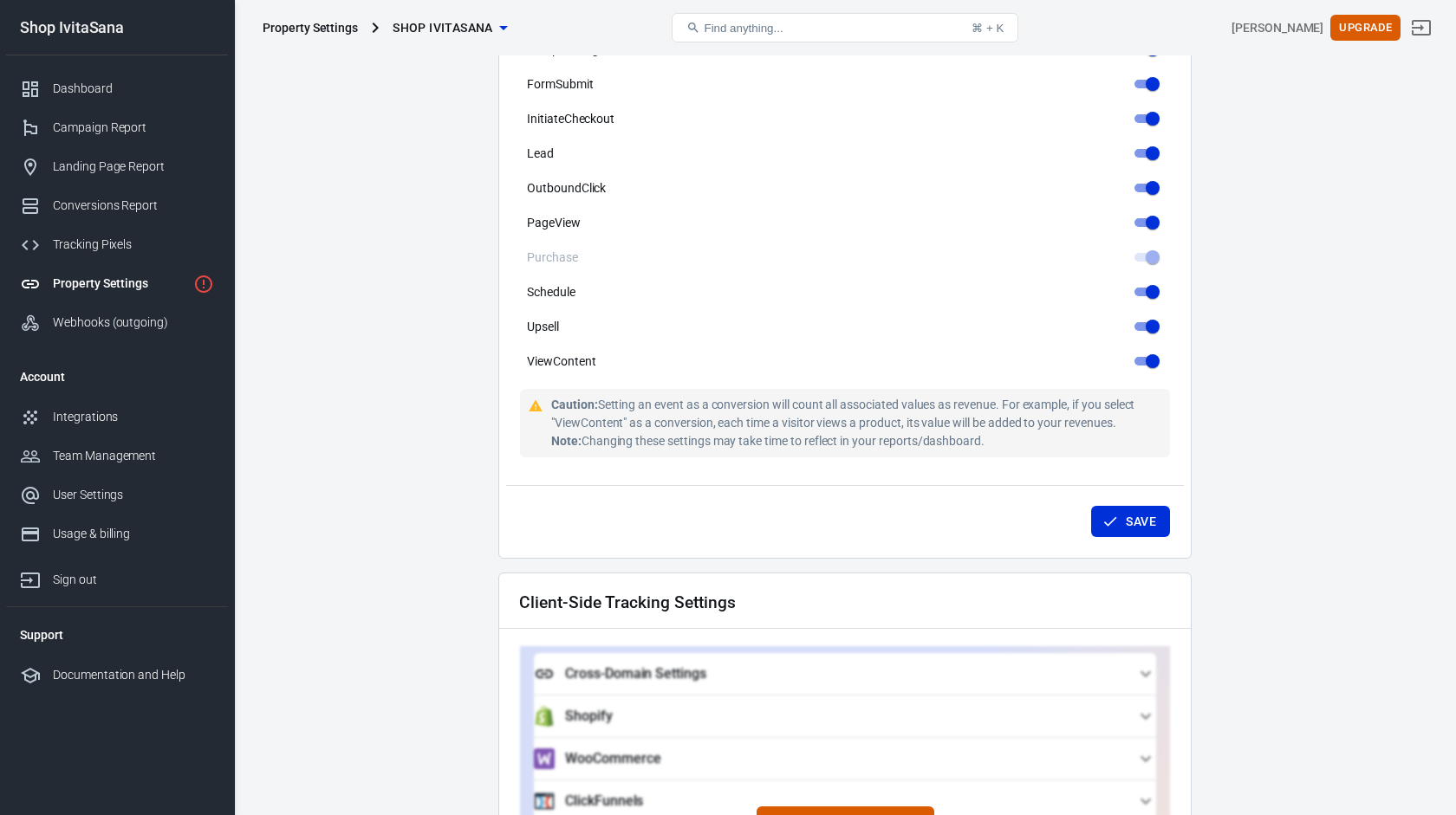
scroll to position [1038, 0]
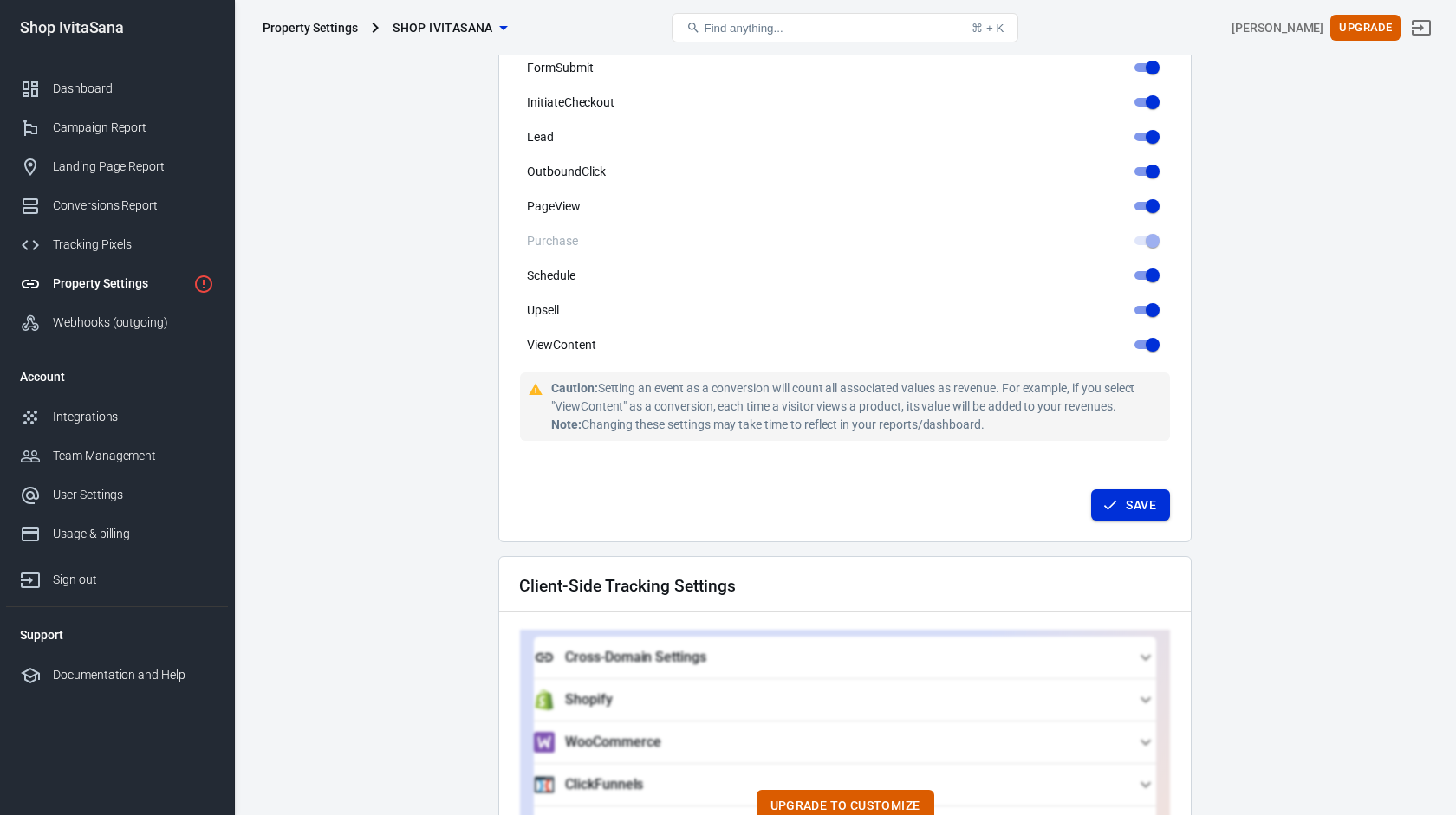
click at [1126, 509] on button "Save" at bounding box center [1131, 505] width 79 height 32
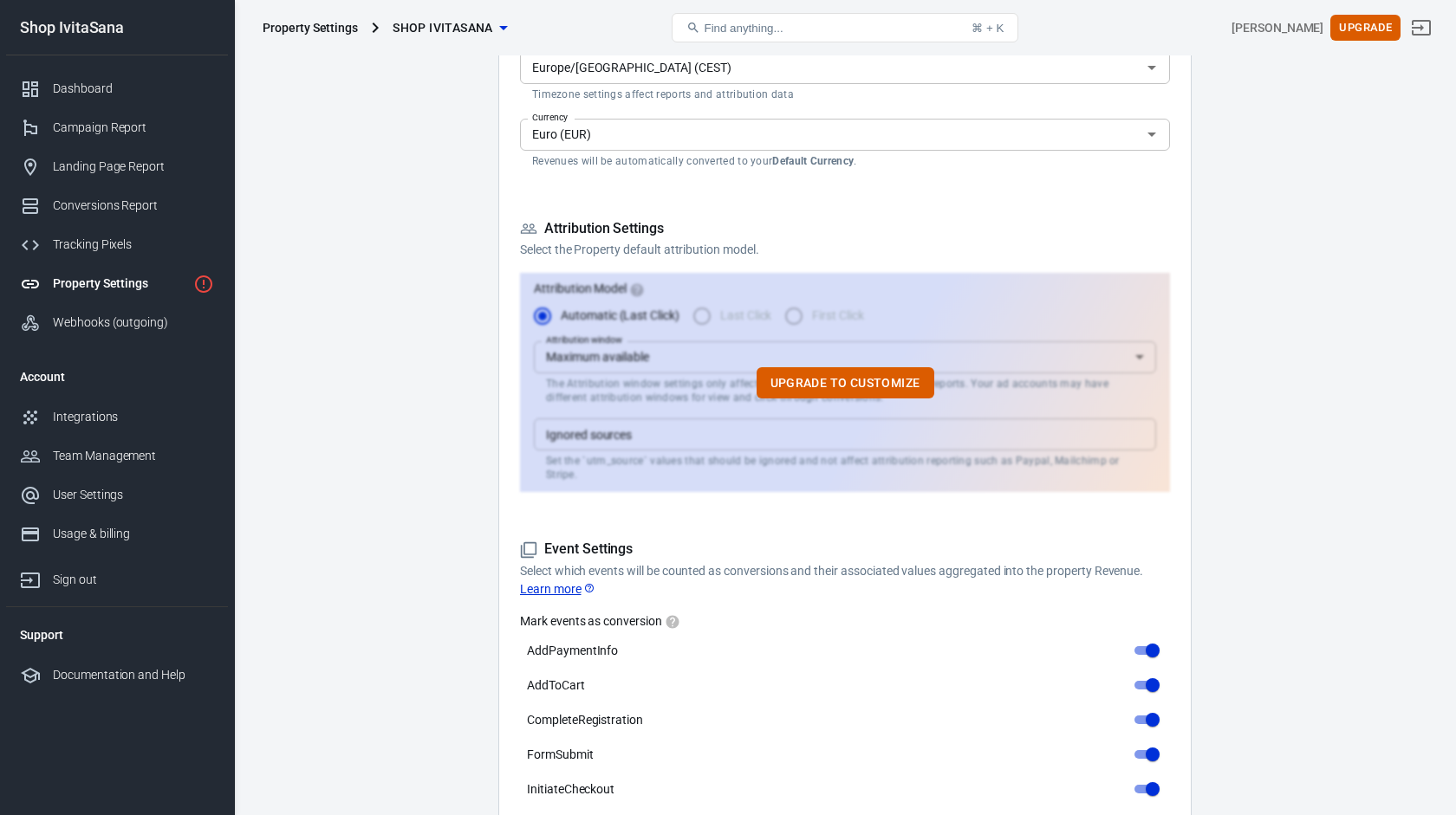
scroll to position [0, 0]
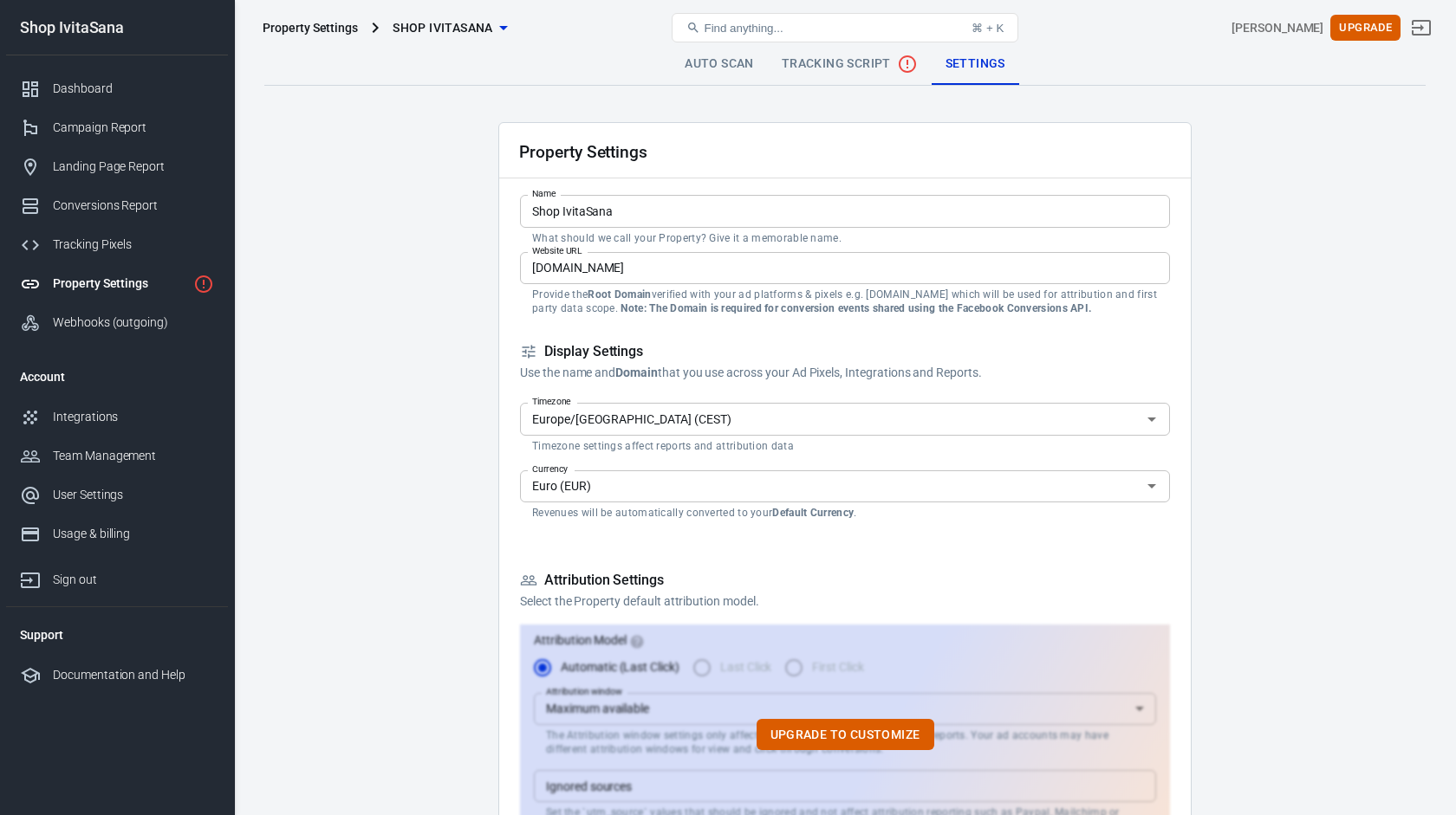
click at [853, 62] on span "Tracking Script" at bounding box center [849, 63] width 136 height 21
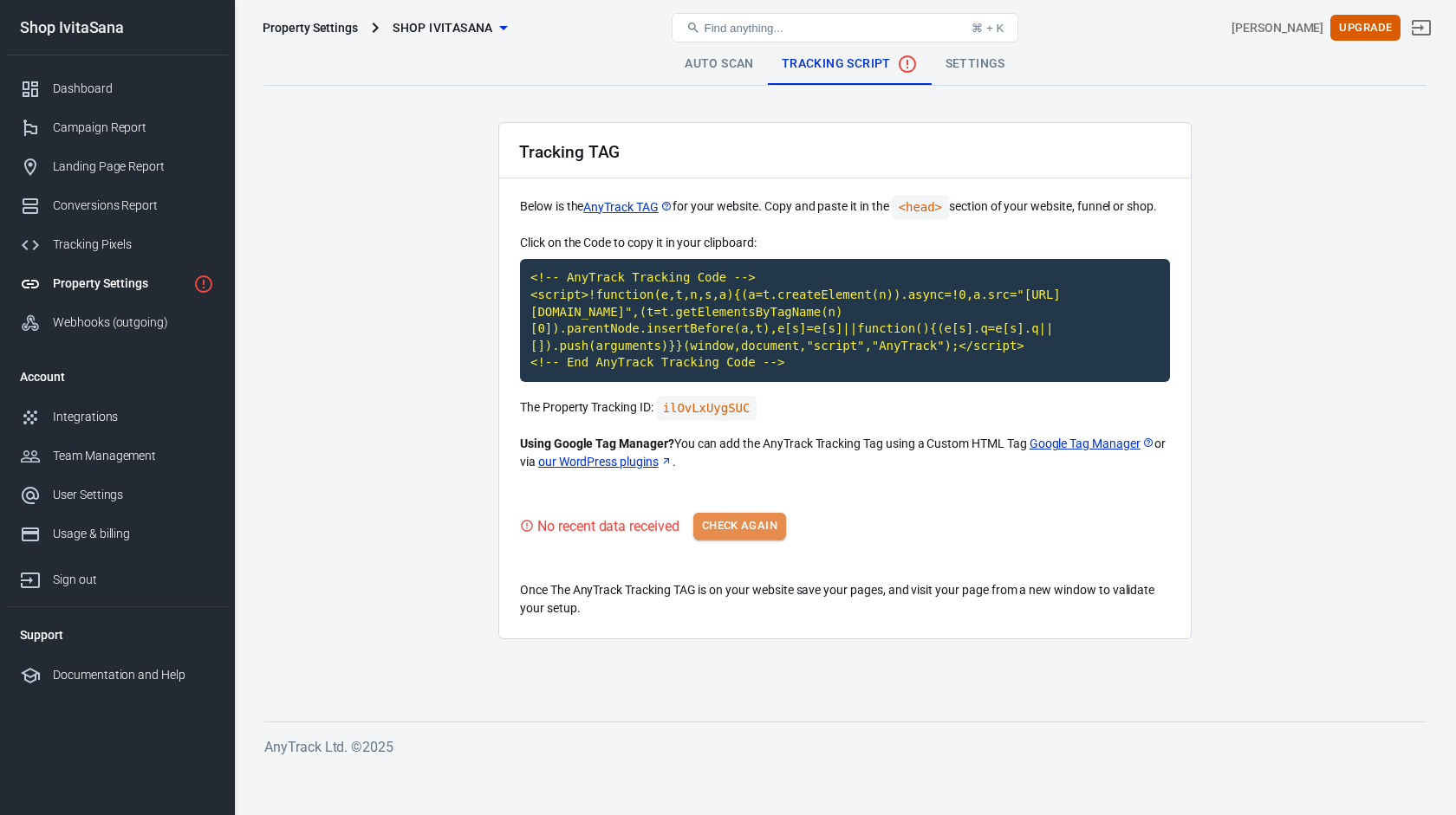
click at [754, 536] on button "Check Again" at bounding box center [739, 526] width 93 height 27
click at [738, 64] on link "Auto Scan" at bounding box center [720, 63] width 97 height 41
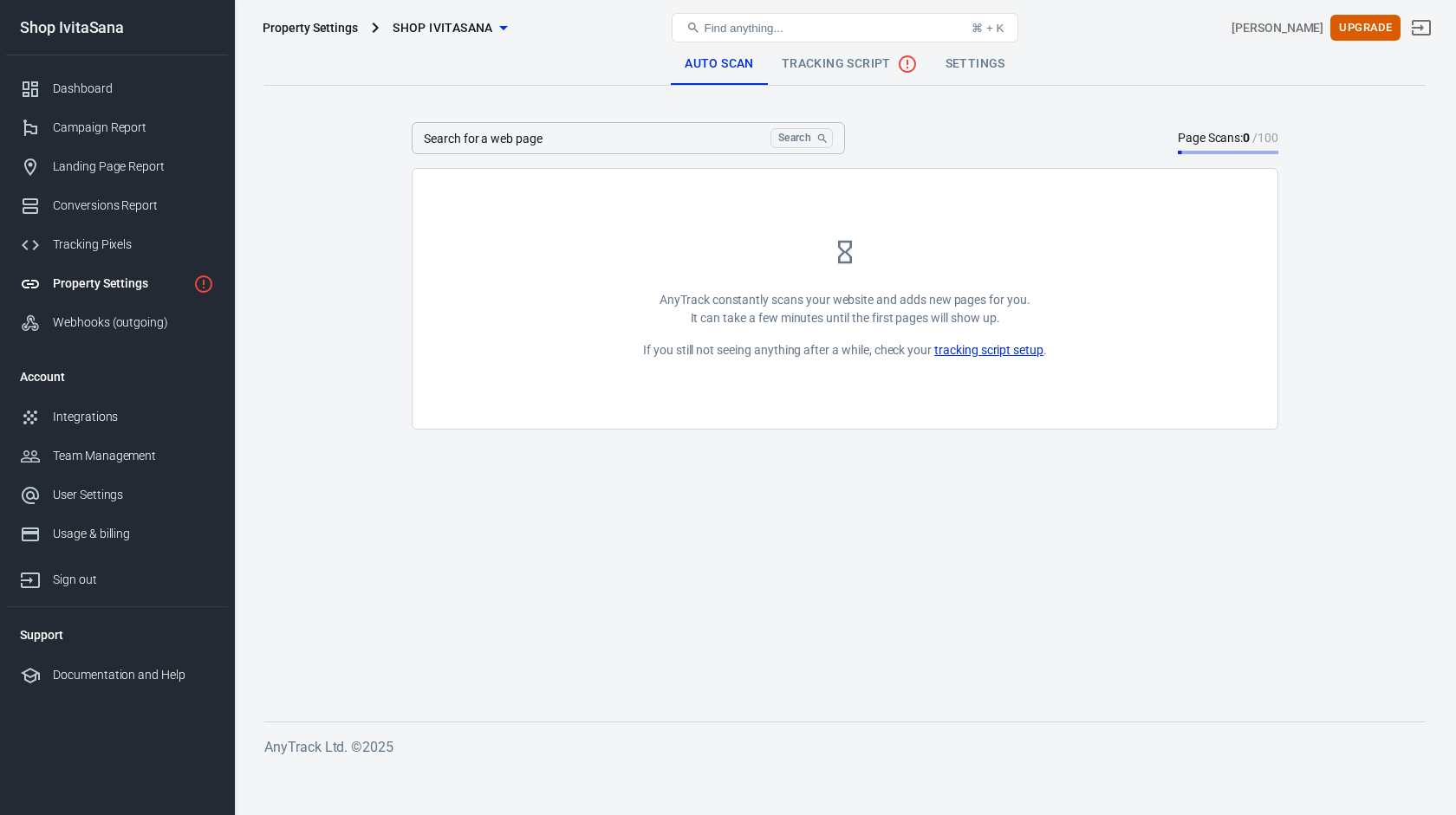
click at [972, 354] on link "tracking script setup" at bounding box center [988, 350] width 109 height 18
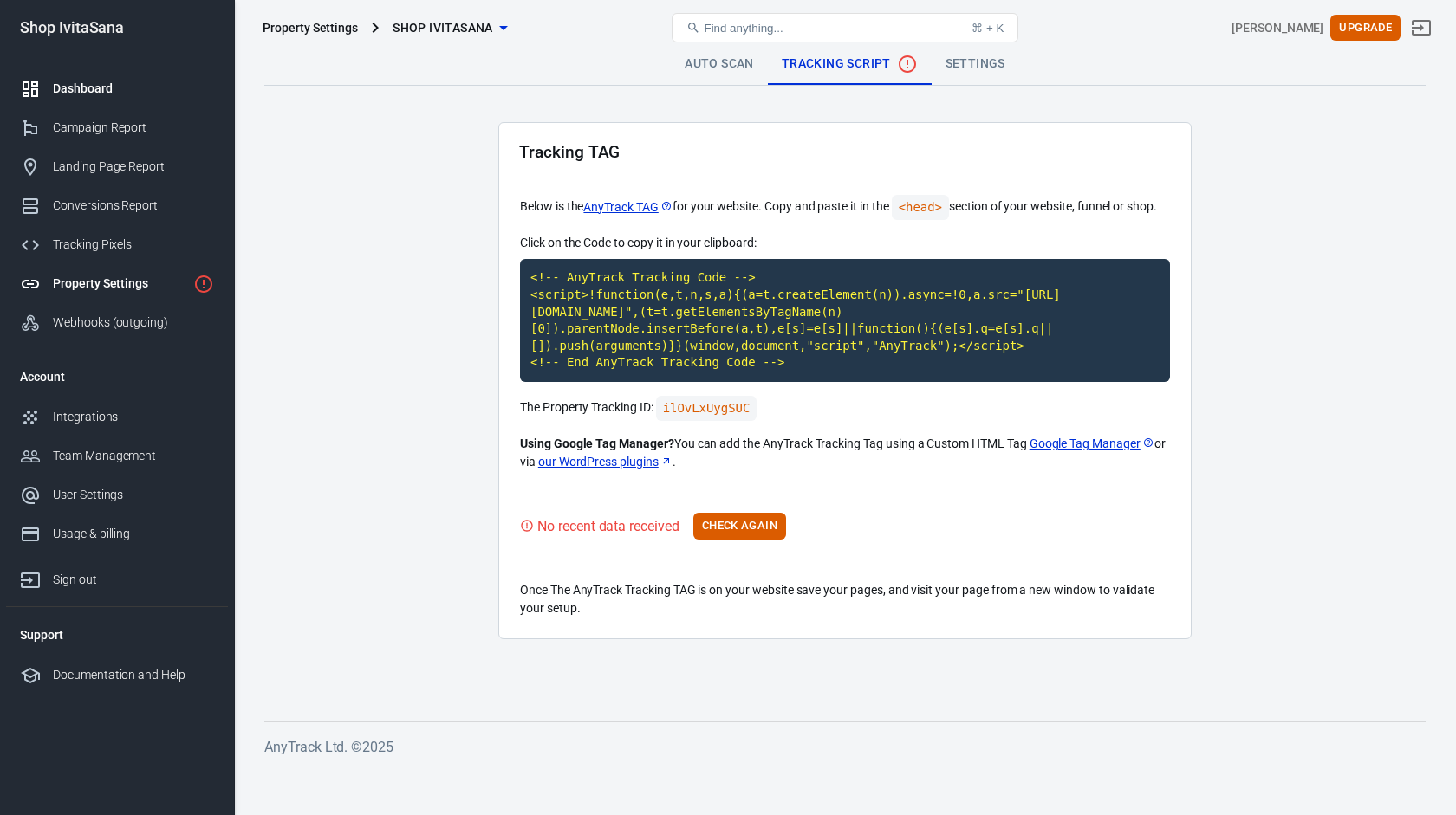
click at [110, 97] on div "Dashboard" at bounding box center [133, 89] width 161 height 18
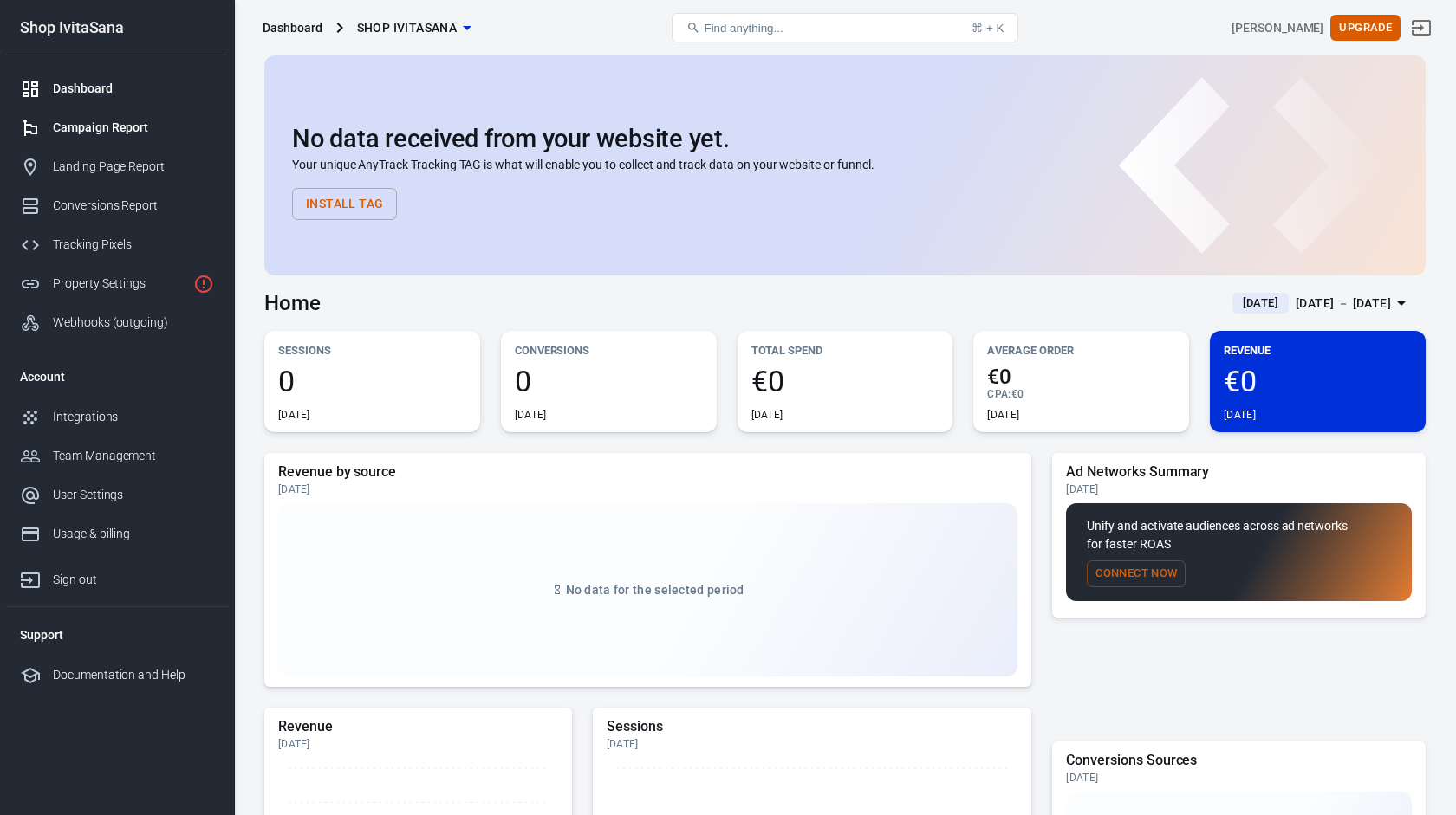
click at [120, 116] on link "Campaign Report" at bounding box center [117, 128] width 222 height 39
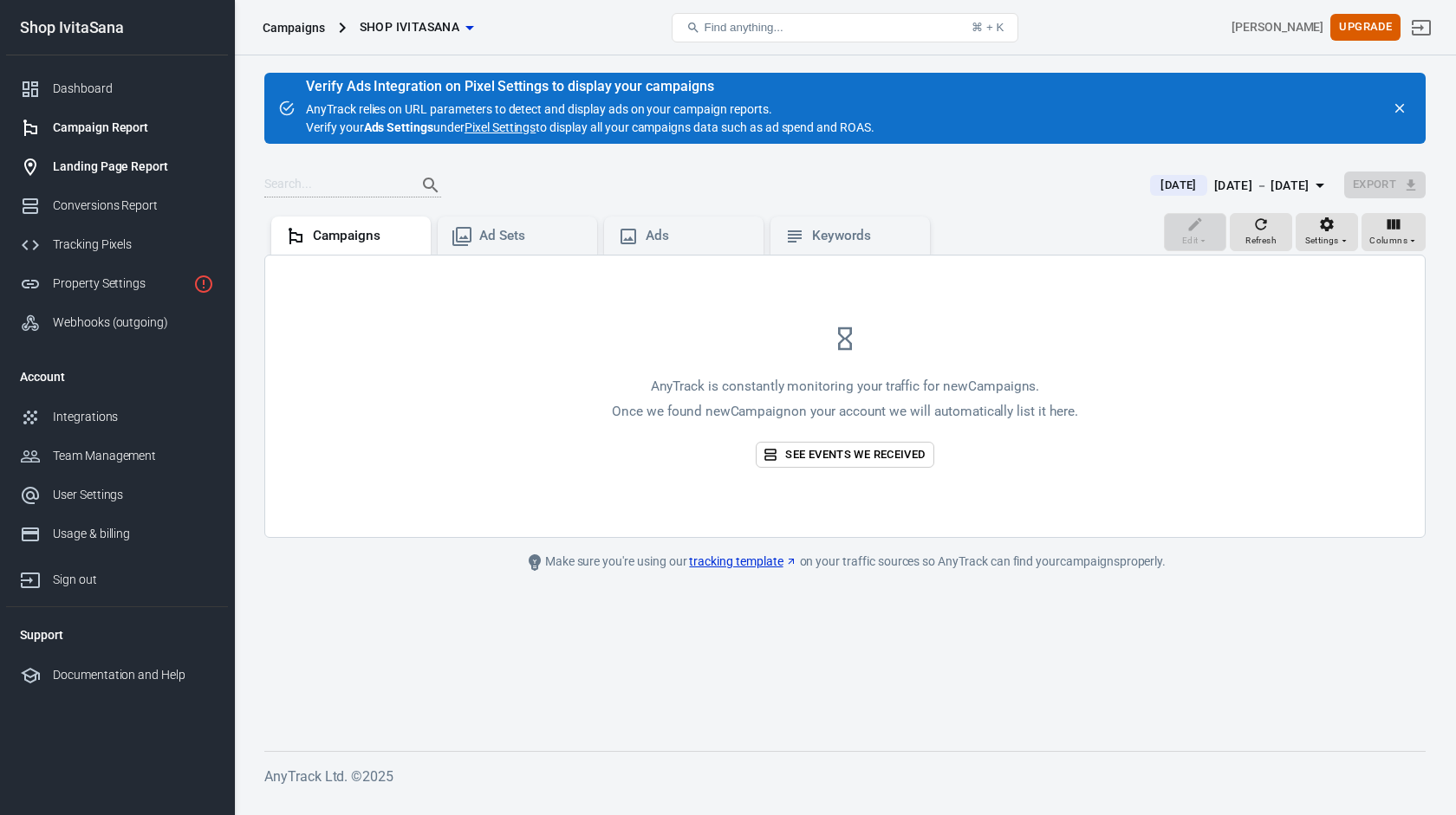
click at [129, 165] on div "Landing Page Report" at bounding box center [133, 167] width 161 height 18
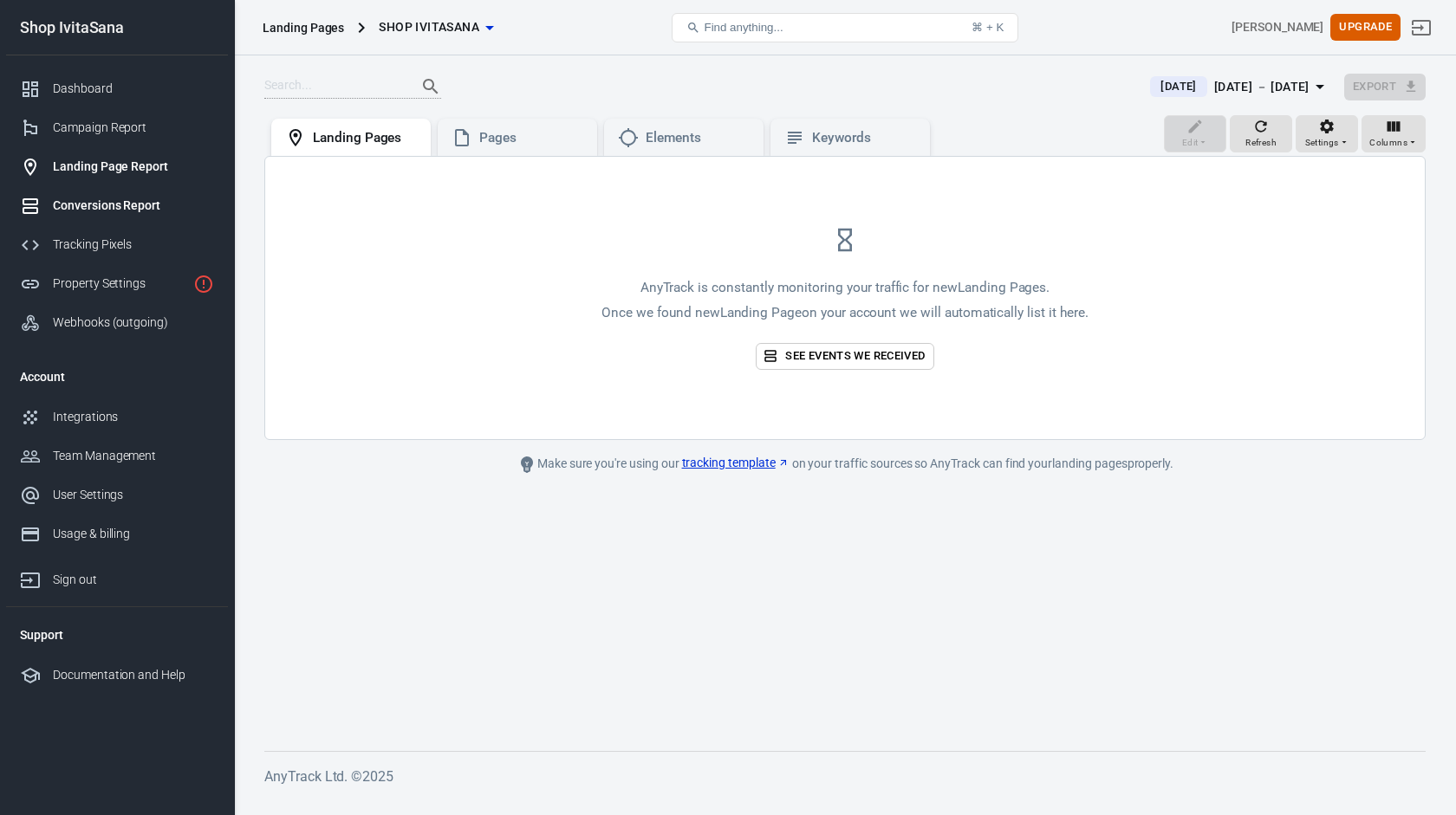
click at [142, 211] on div "Conversions Report" at bounding box center [133, 206] width 161 height 18
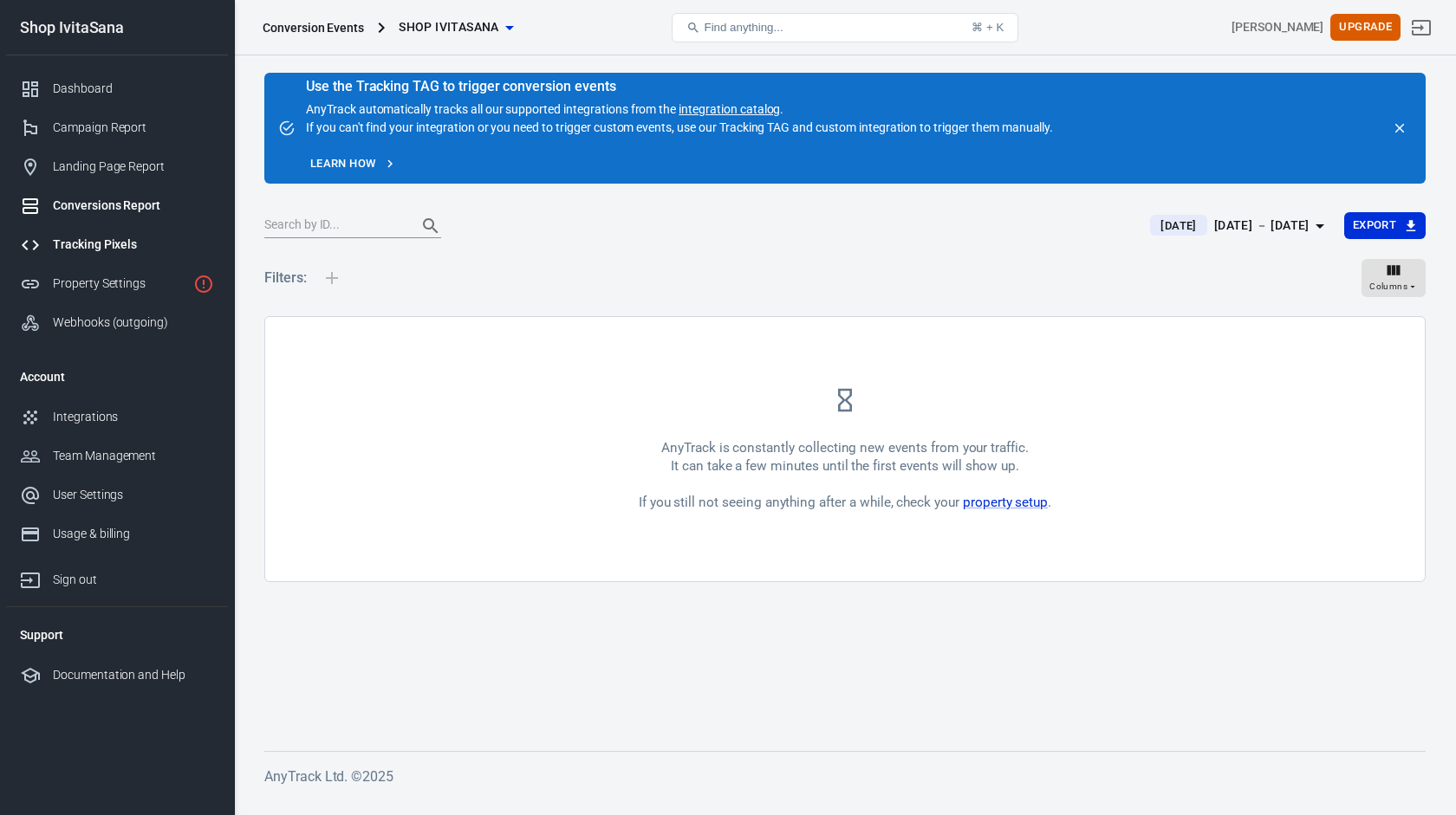
click at [97, 252] on div "Tracking Pixels" at bounding box center [133, 244] width 161 height 18
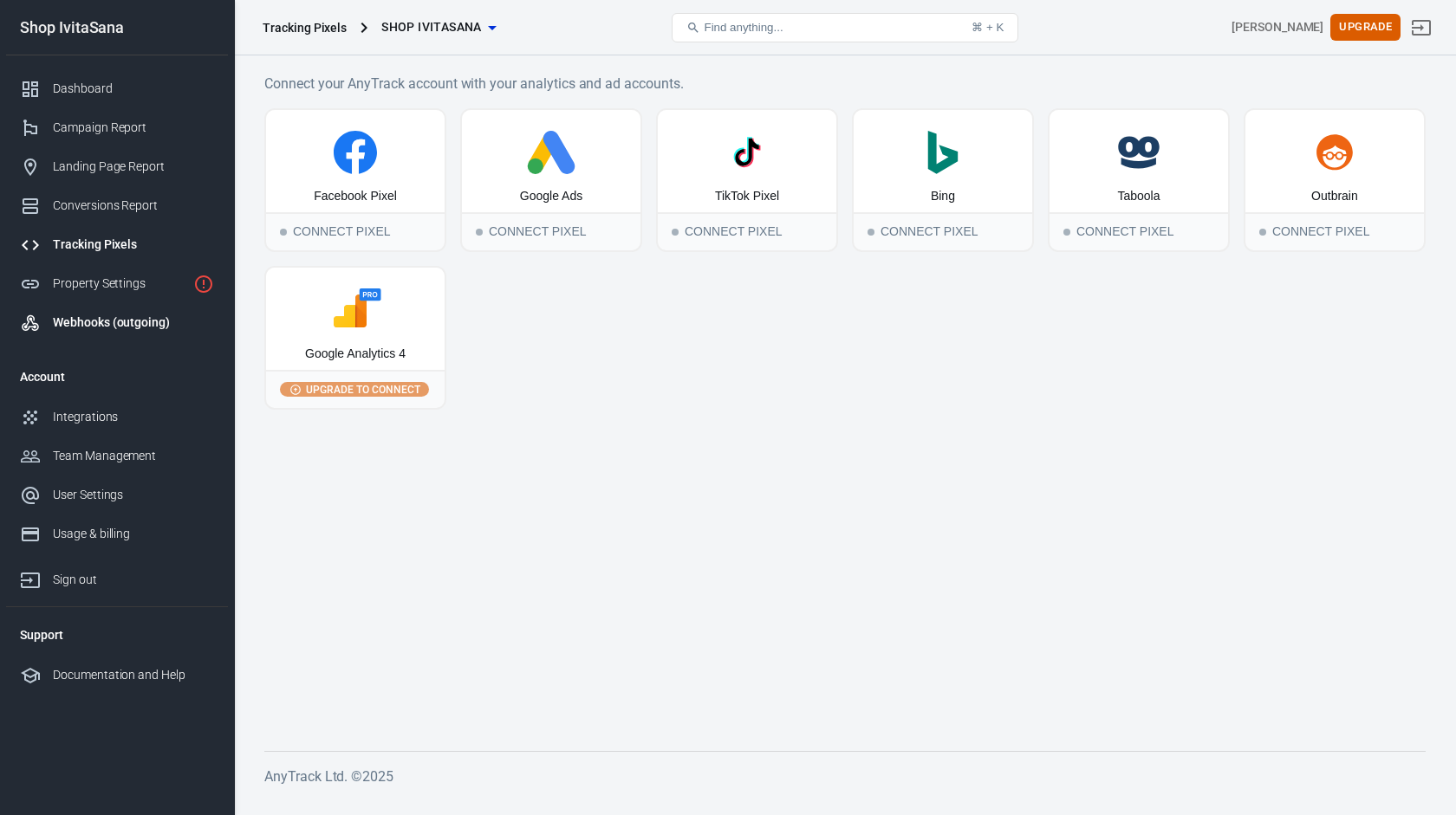
click at [99, 317] on div "Webhooks (outgoing)" at bounding box center [133, 323] width 161 height 18
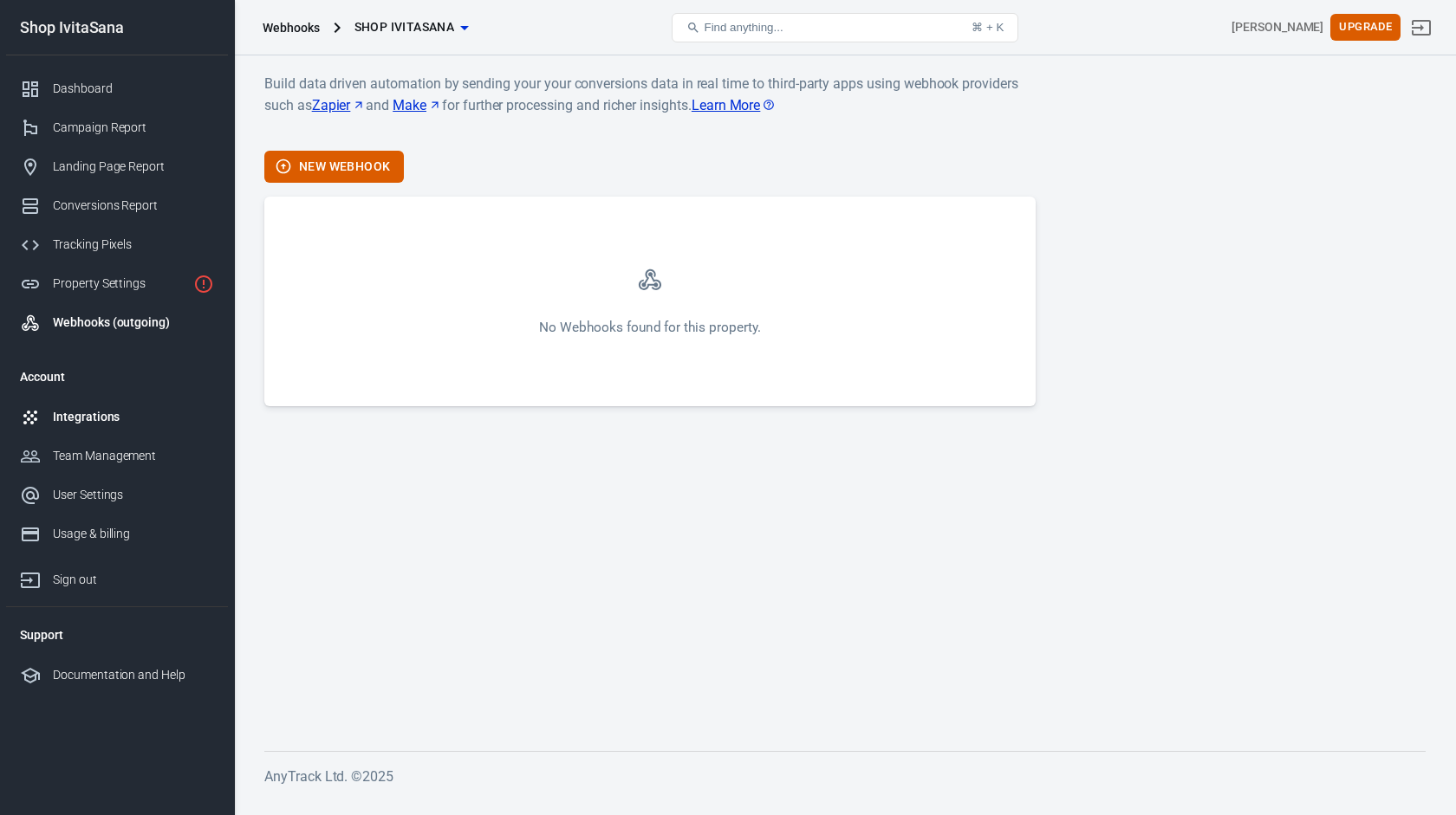
click at [125, 424] on div "Integrations" at bounding box center [133, 417] width 161 height 18
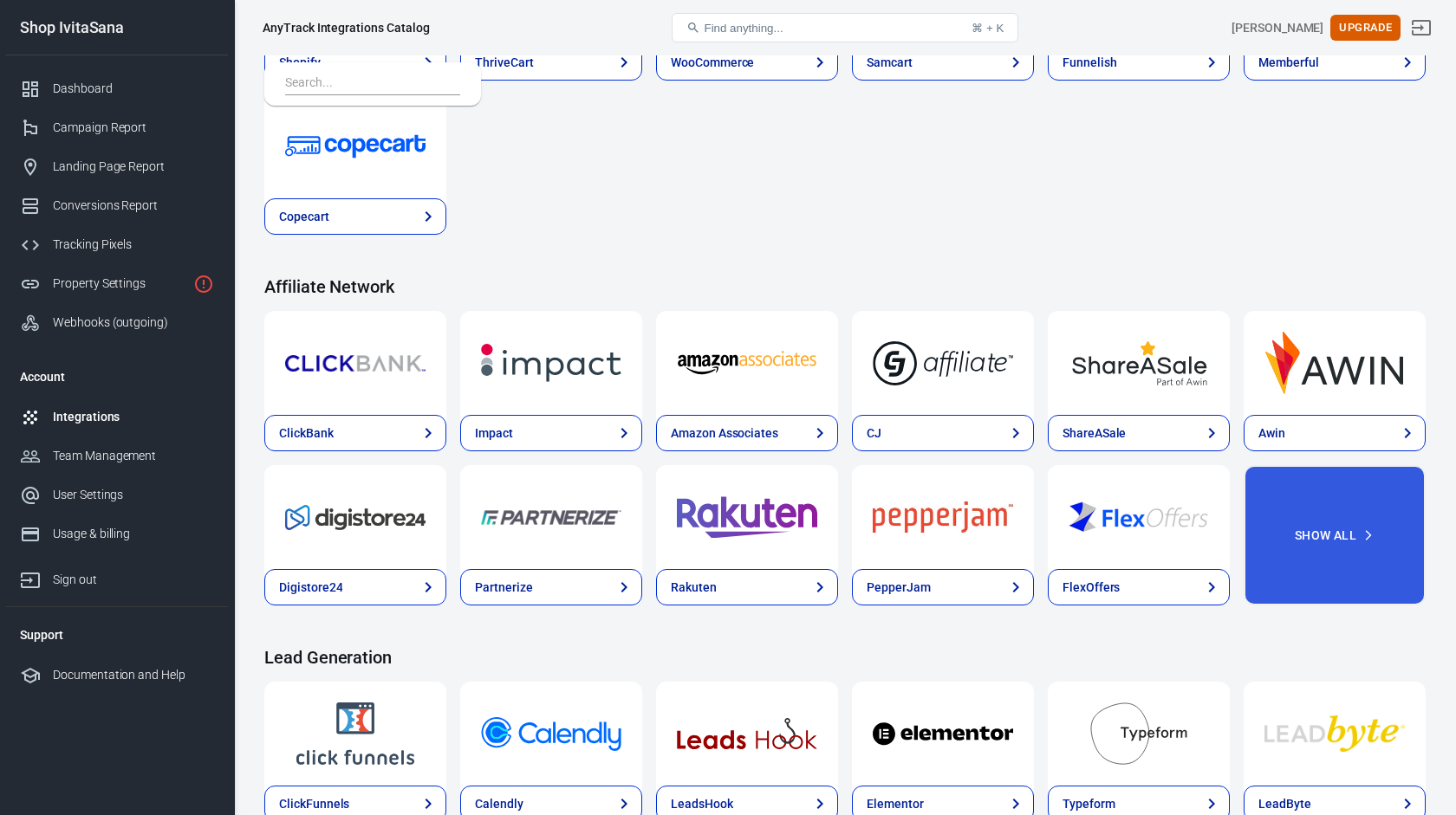
scroll to position [255, 0]
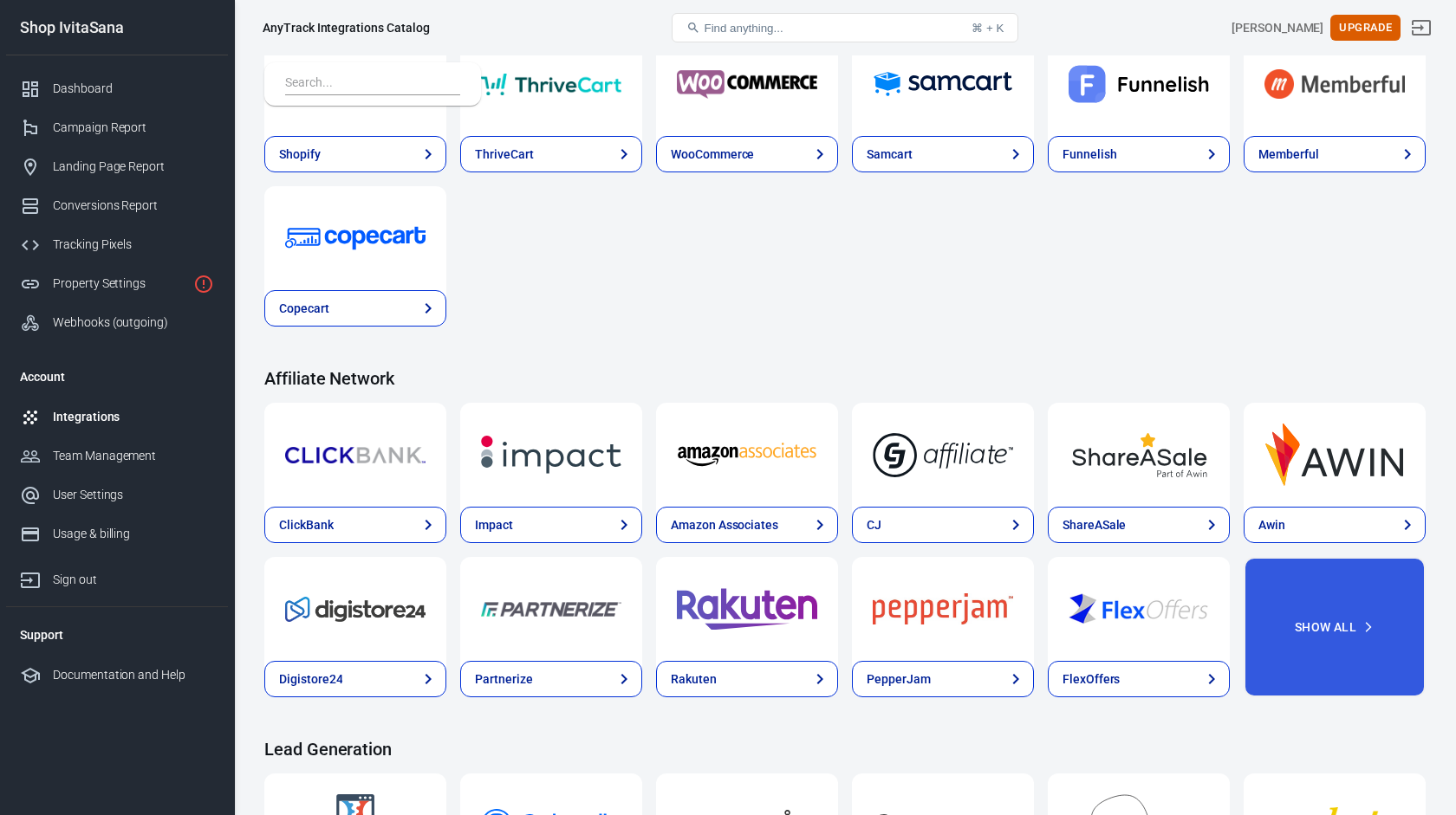
click at [926, 30] on button "Find anything... ⌘ + K" at bounding box center [845, 28] width 347 height 29
click at [778, 24] on span "Find anything..." at bounding box center [743, 28] width 79 height 13
click at [691, 29] on icon at bounding box center [692, 28] width 10 height 10
click at [957, 30] on button "Find anything... ⌘ + K" at bounding box center [845, 28] width 347 height 29
click at [899, 26] on button "Find anything... ⌘ + K" at bounding box center [845, 28] width 347 height 29
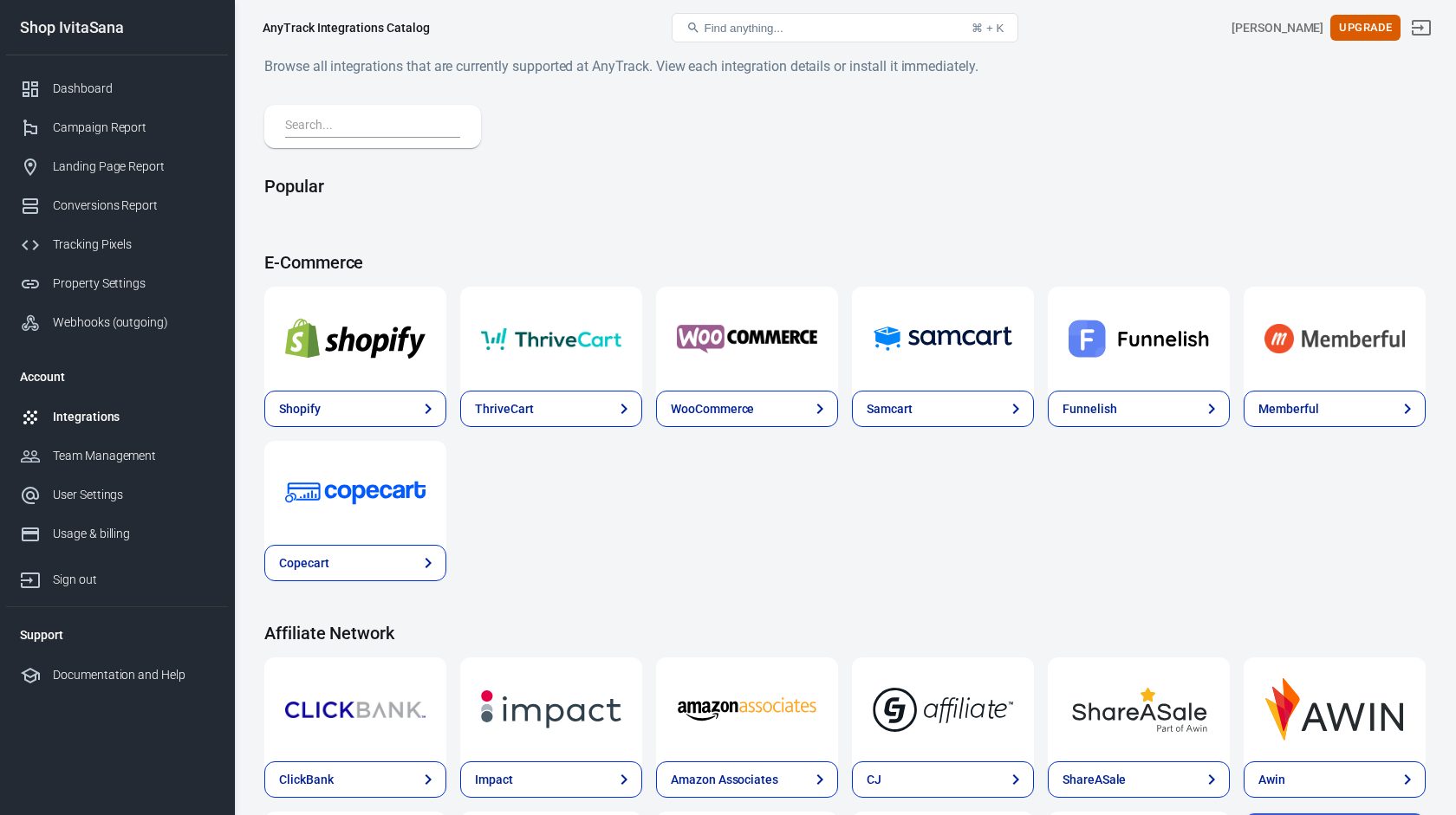
scroll to position [255, 0]
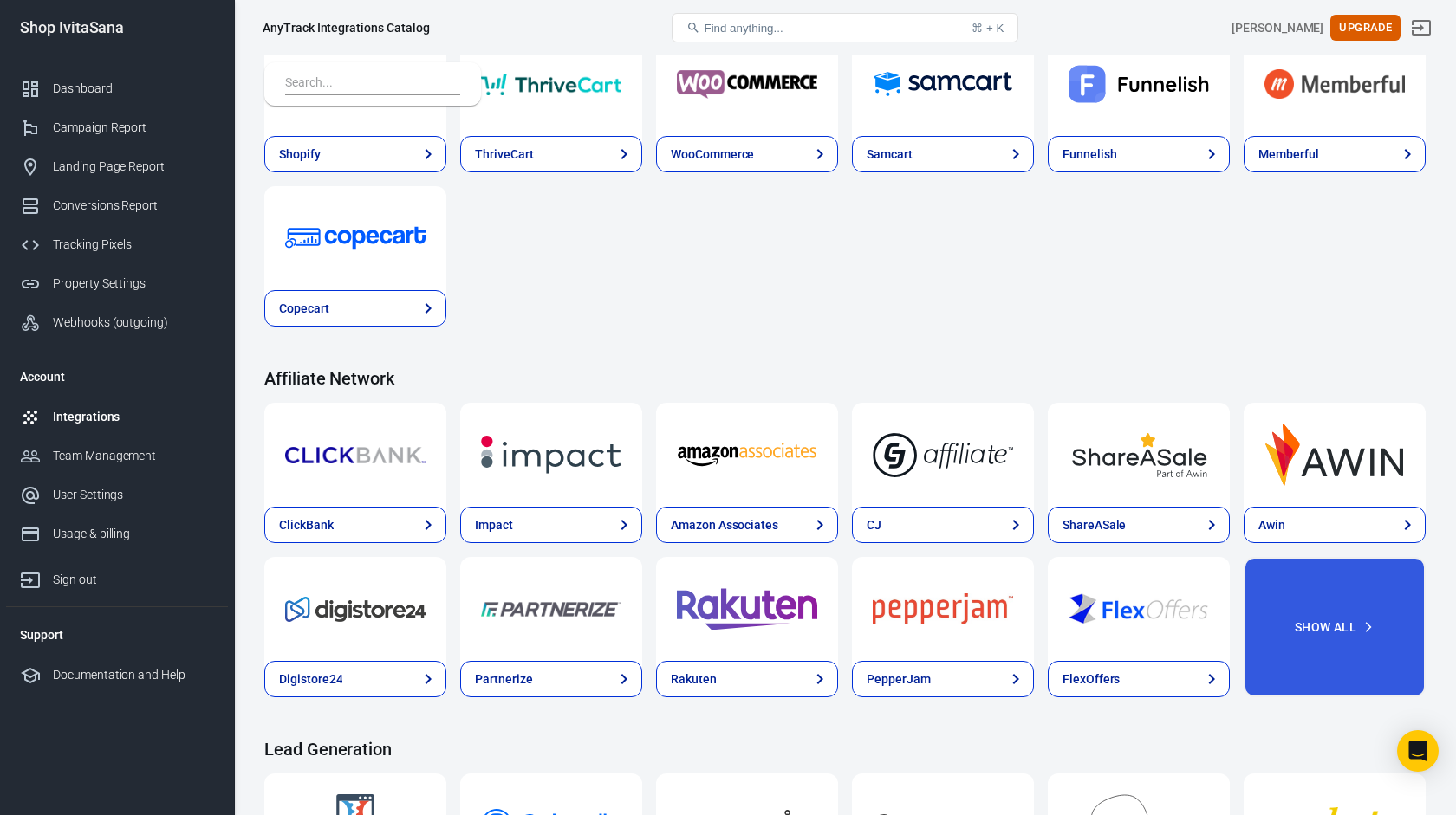
click at [796, 28] on button "Find anything... ⌘ + K" at bounding box center [845, 28] width 347 height 29
click at [687, 27] on button "Find anything... ⌘ + K" at bounding box center [845, 28] width 347 height 29
click at [802, 26] on button "Find anything... ⌘ + K" at bounding box center [845, 28] width 347 height 29
click at [894, 27] on button "Find anything... ⌘ + K" at bounding box center [845, 28] width 347 height 29
click at [91, 87] on div "Dashboard" at bounding box center [133, 89] width 161 height 18
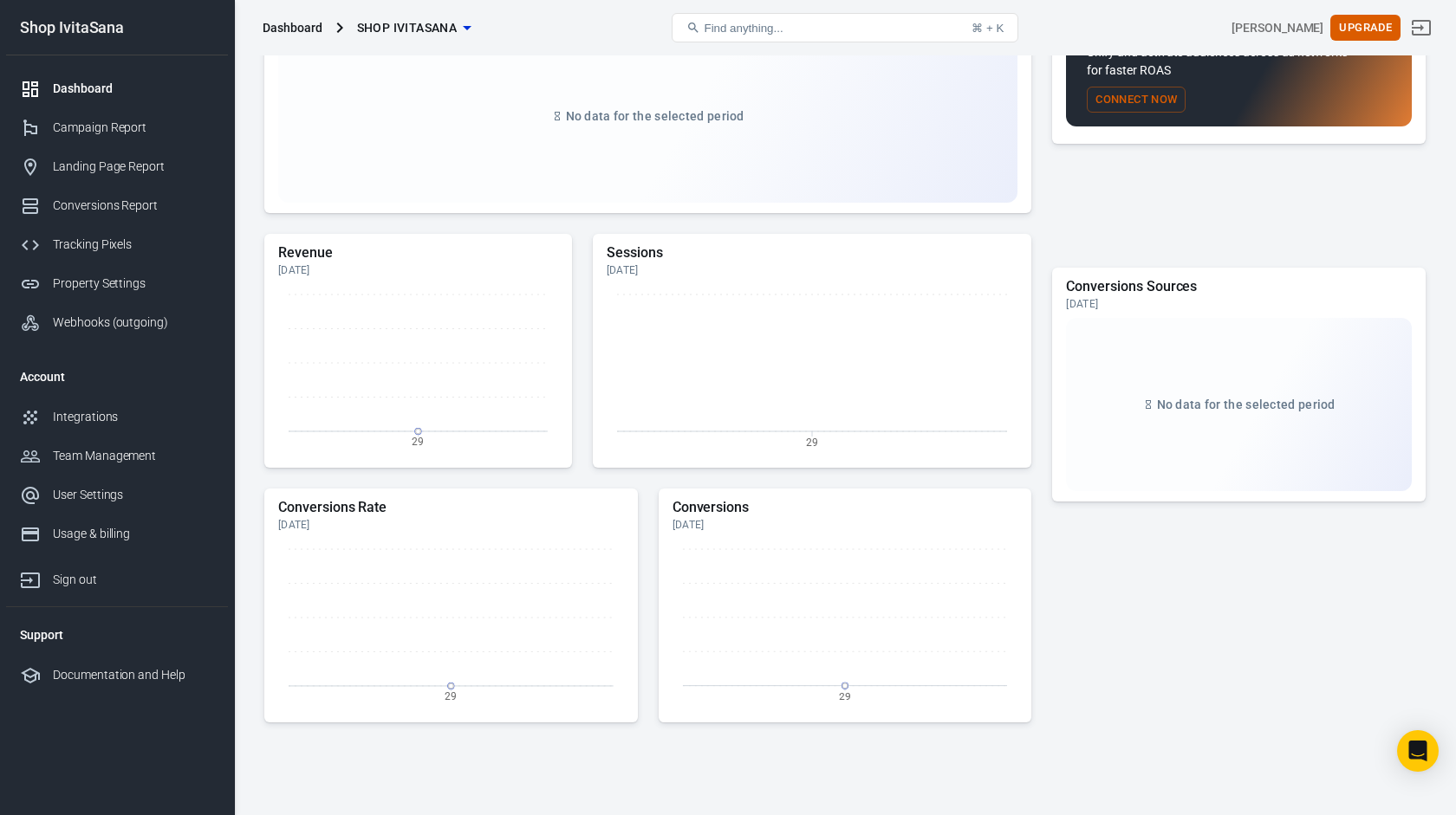
click at [723, 29] on span "Find anything..." at bounding box center [743, 28] width 79 height 13
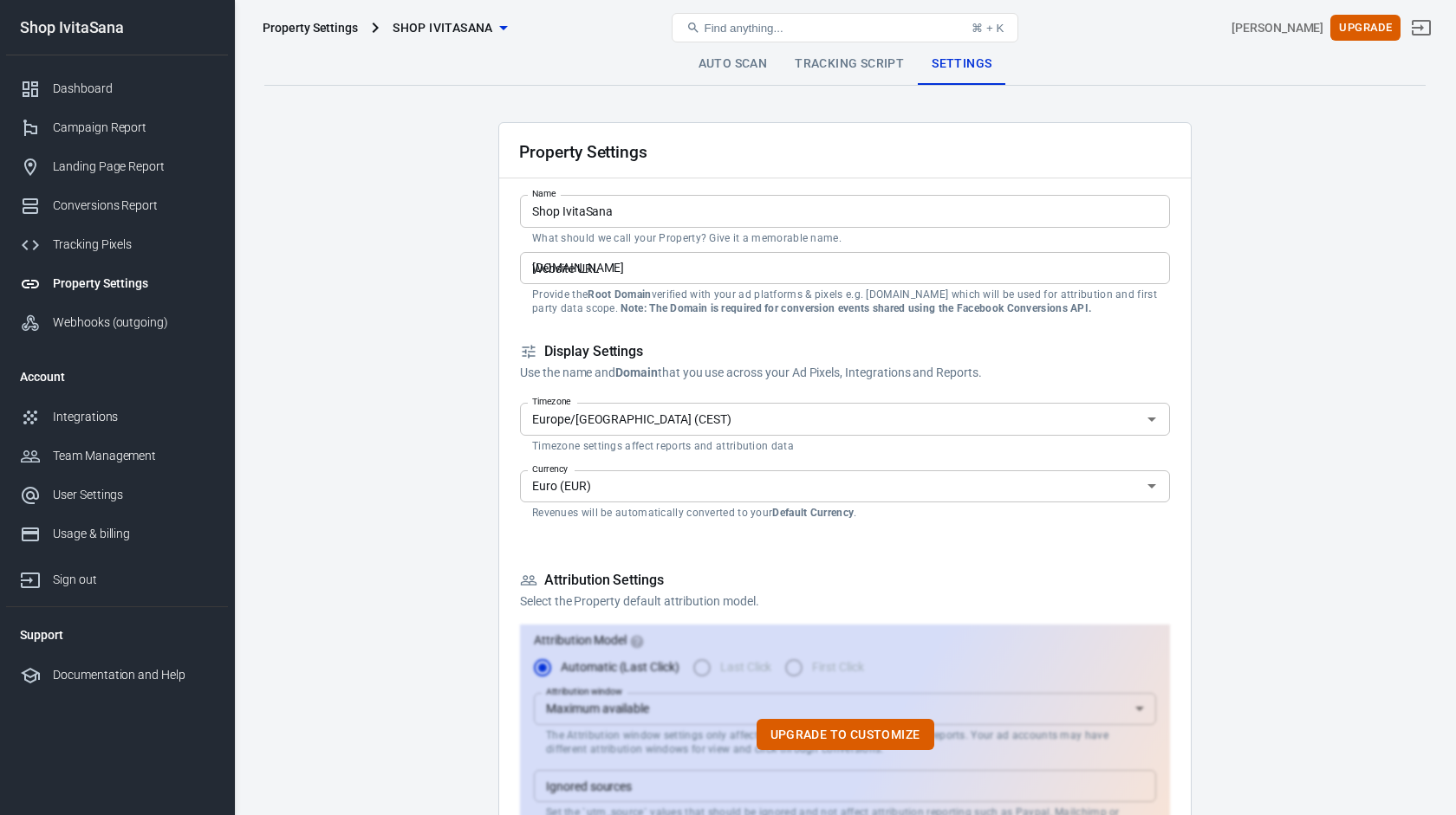
click at [870, 60] on link "Tracking Script" at bounding box center [848, 63] width 137 height 41
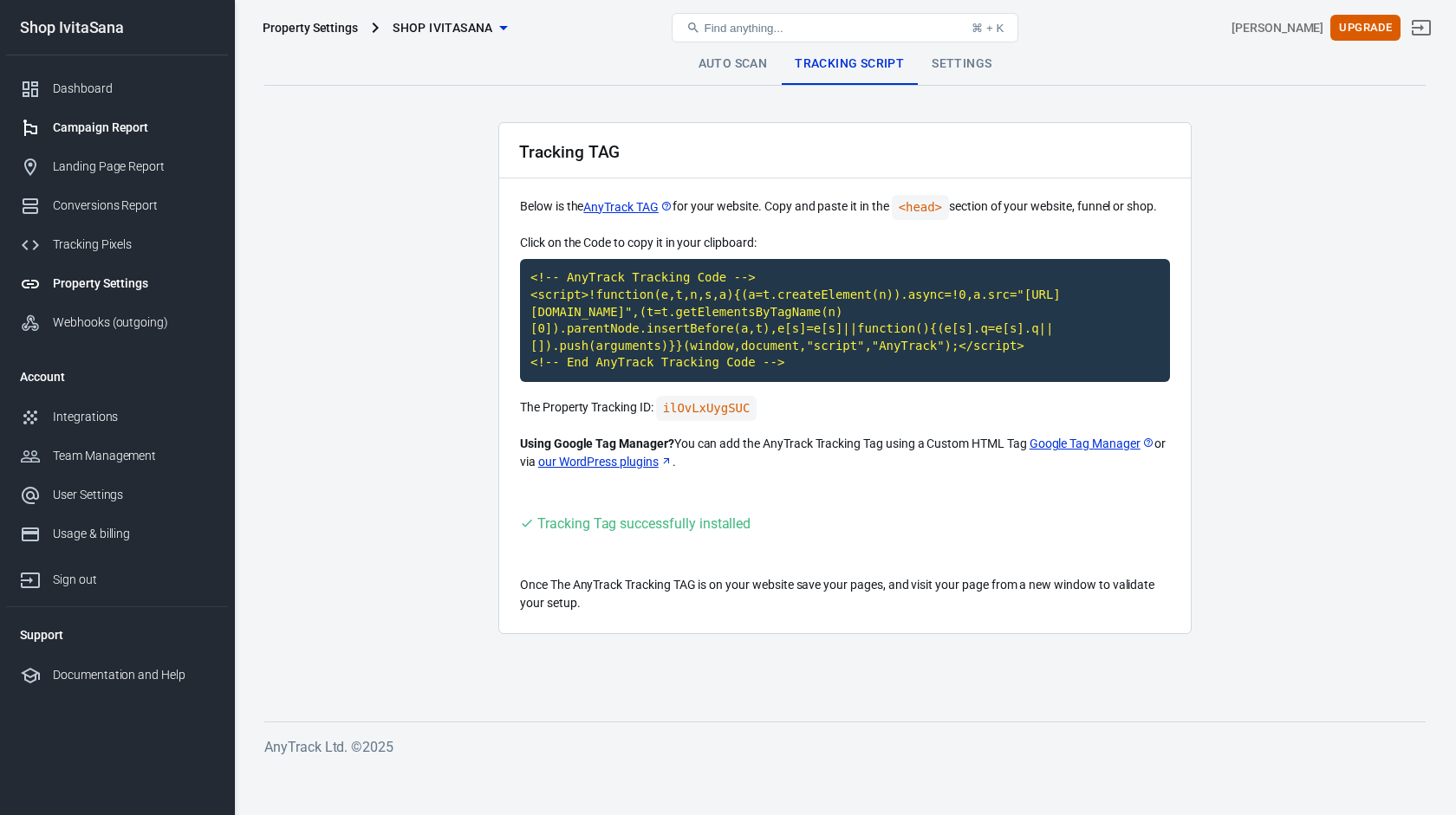
click at [127, 127] on div "Campaign Report" at bounding box center [133, 128] width 161 height 18
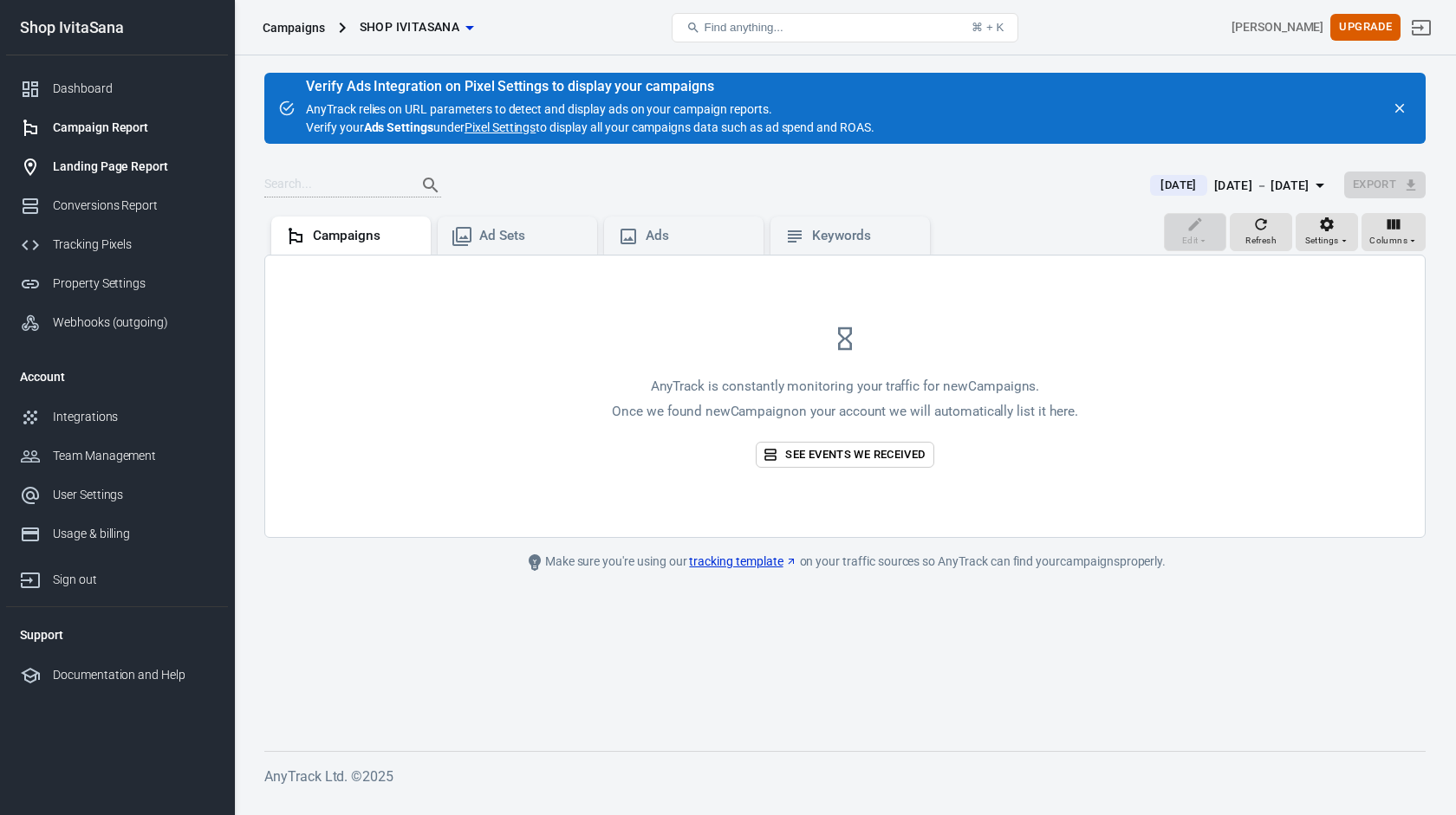
click at [124, 171] on div "Landing Page Report" at bounding box center [133, 167] width 161 height 18
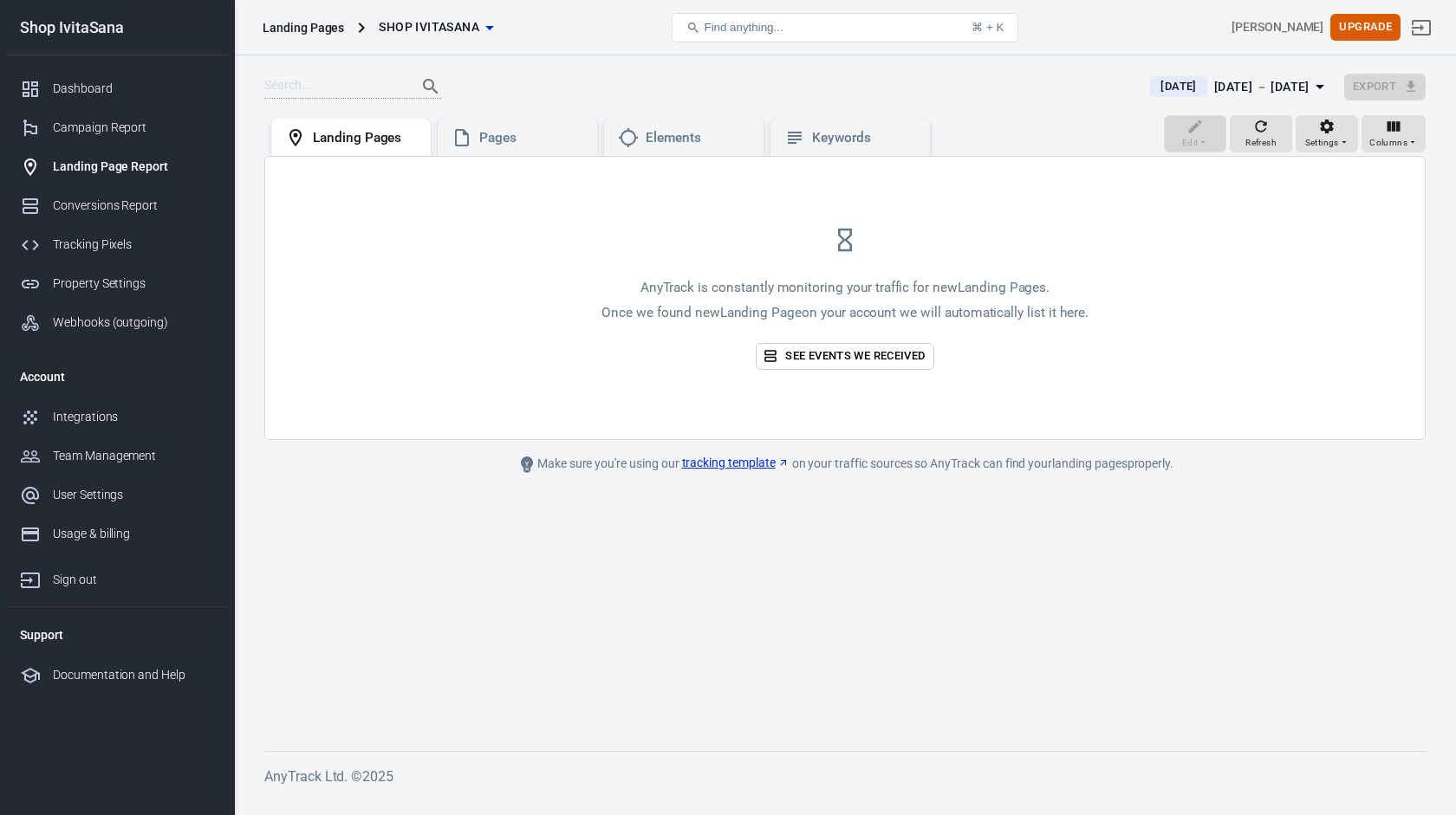
click at [330, 27] on div "Landing Pages" at bounding box center [303, 28] width 82 height 17
click at [487, 31] on icon "button" at bounding box center [489, 28] width 21 height 21
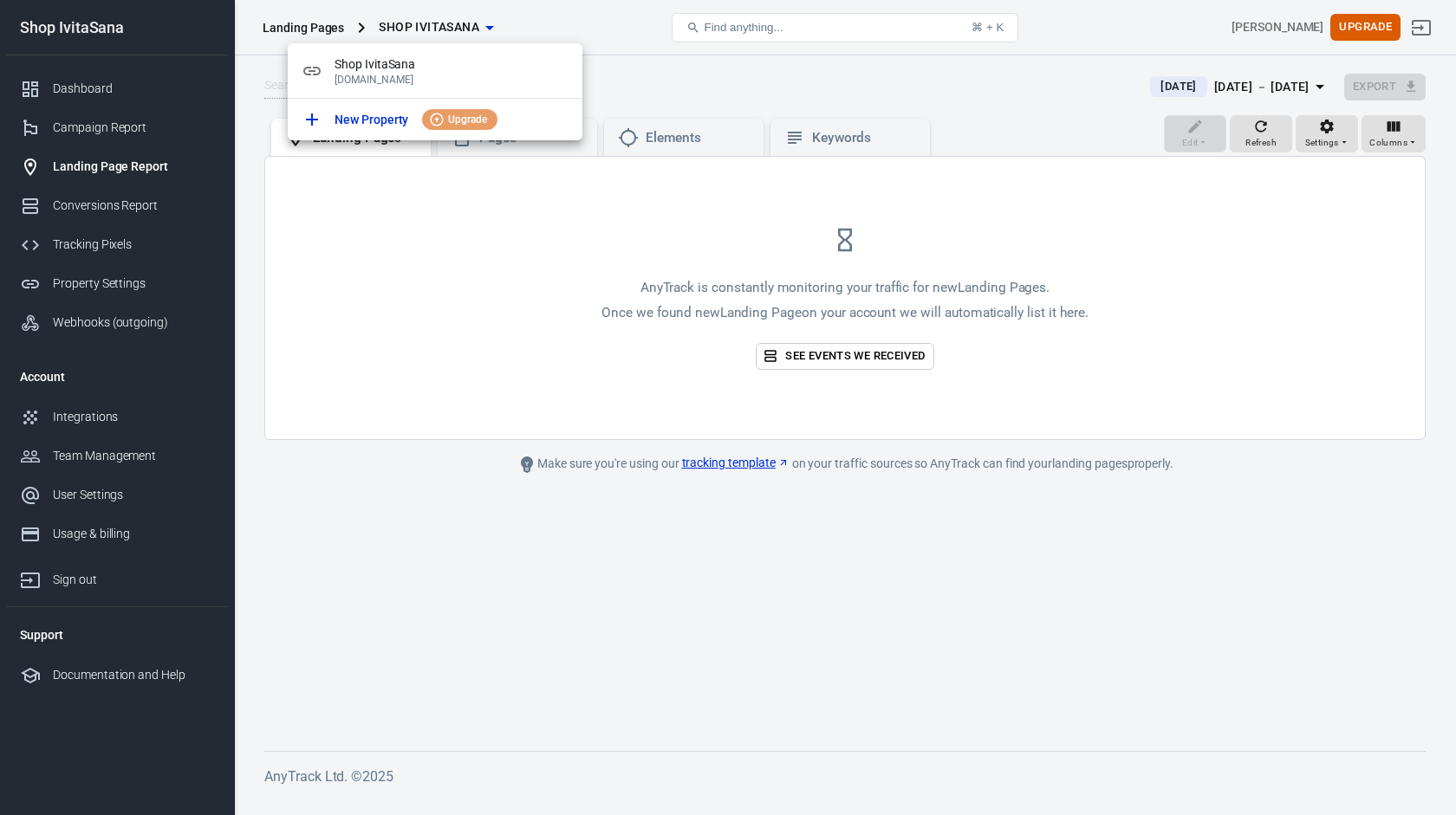
click at [652, 96] on div at bounding box center [728, 407] width 1456 height 815
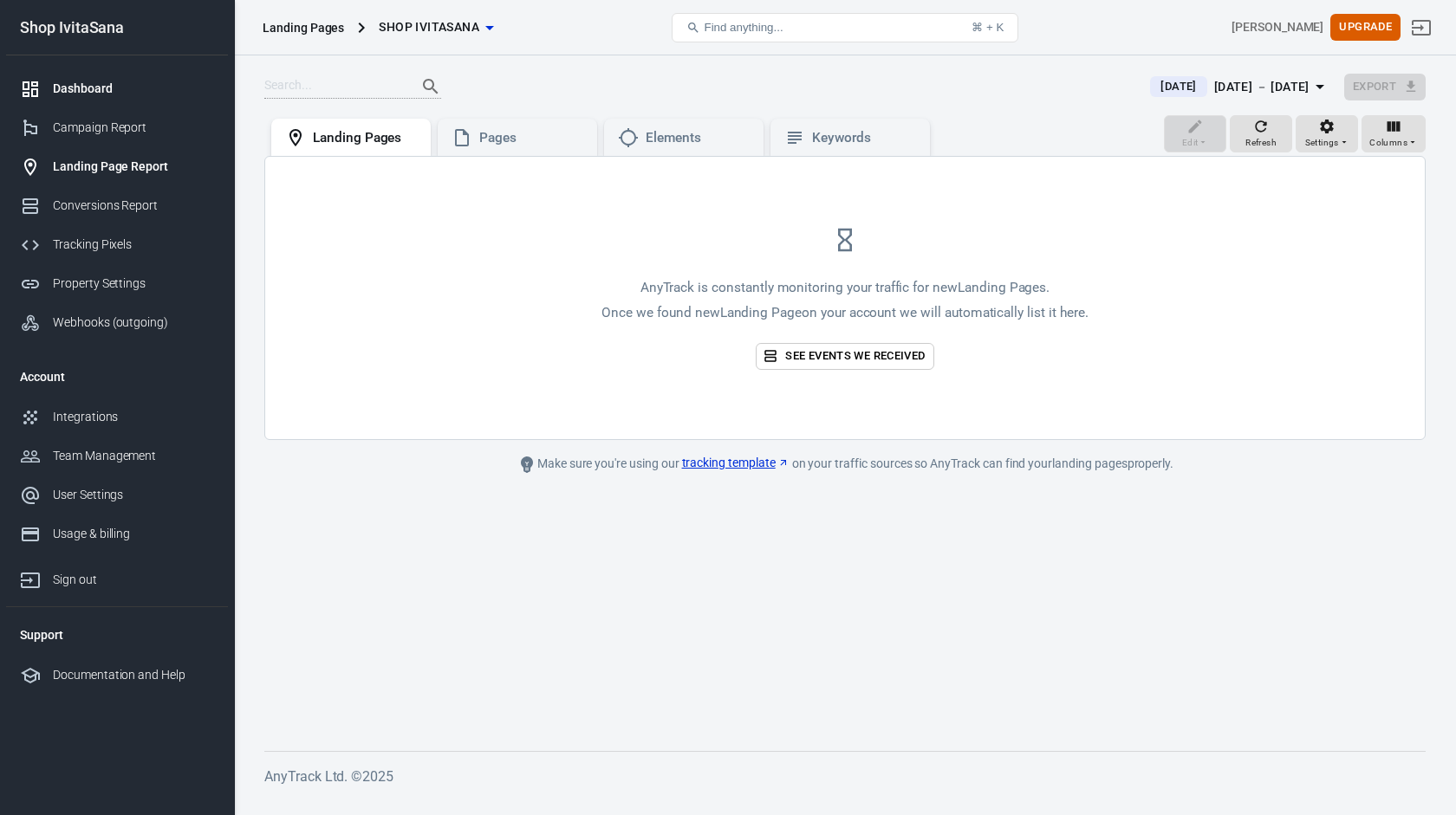
click at [112, 87] on div "Dashboard" at bounding box center [133, 89] width 161 height 18
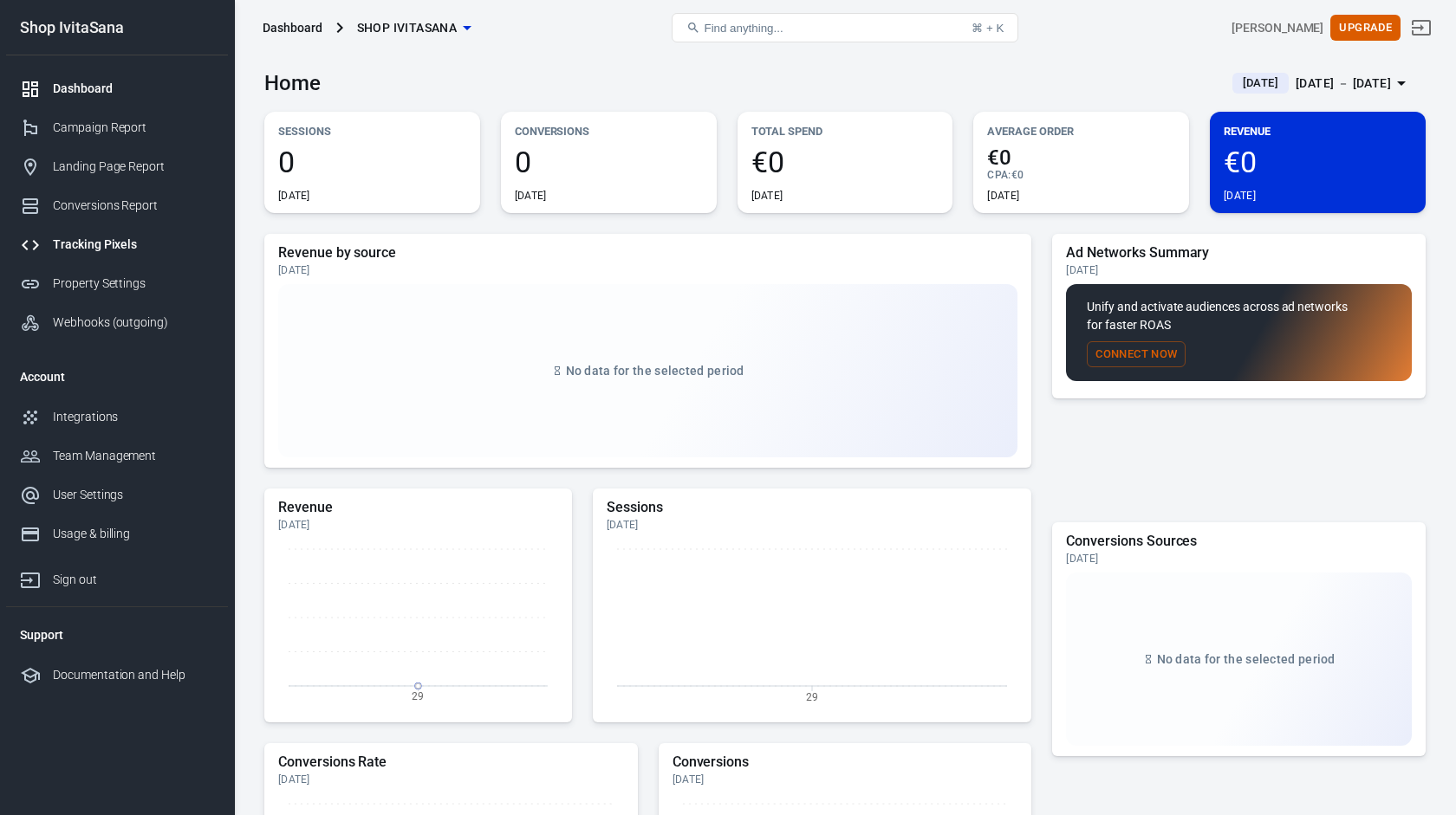
click at [98, 240] on div "Tracking Pixels" at bounding box center [133, 244] width 161 height 18
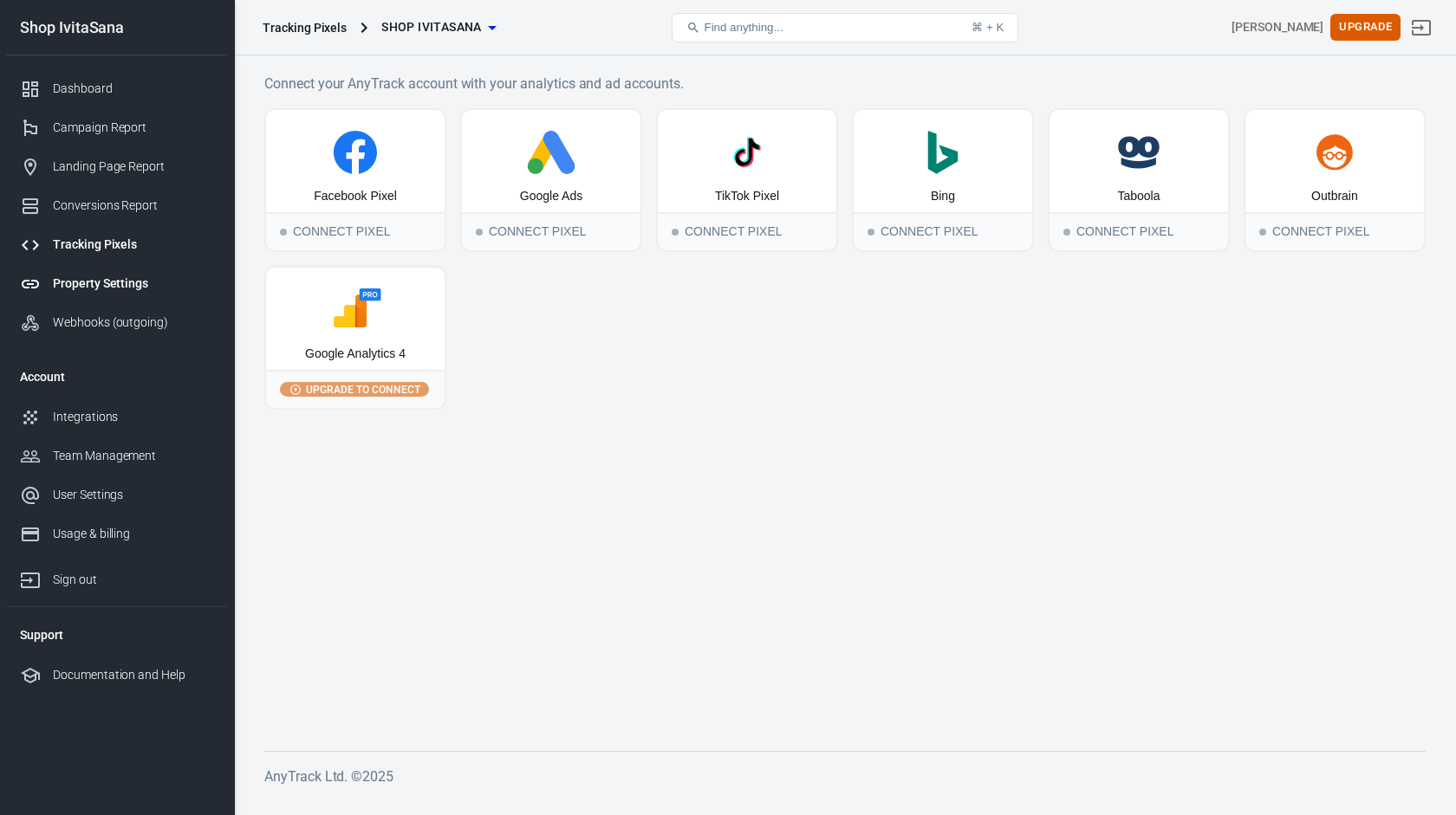
click at [122, 291] on div "Property Settings" at bounding box center [133, 284] width 161 height 18
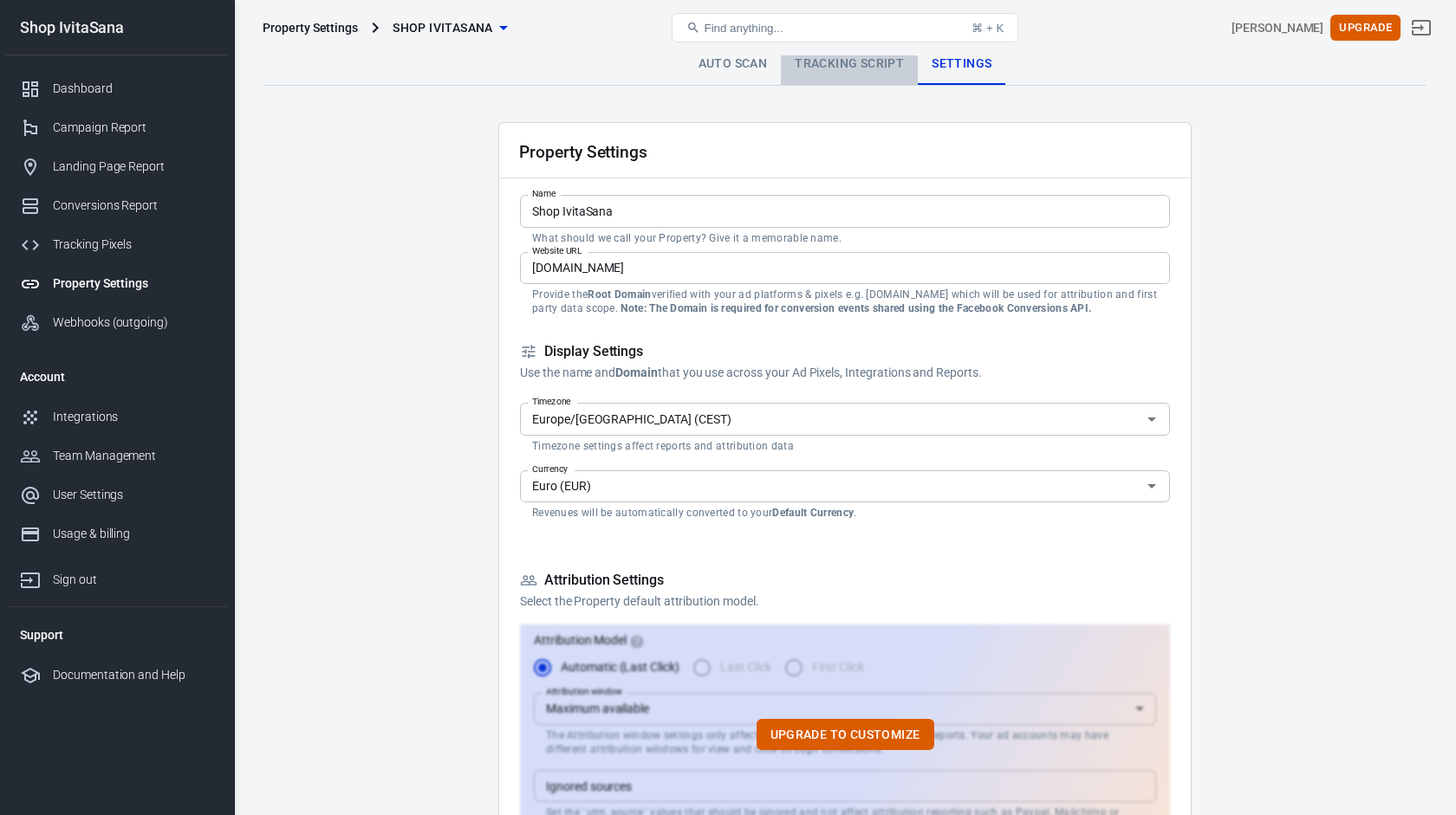
click at [887, 70] on link "Tracking Script" at bounding box center [848, 63] width 137 height 41
